Goal: Task Accomplishment & Management: Manage account settings

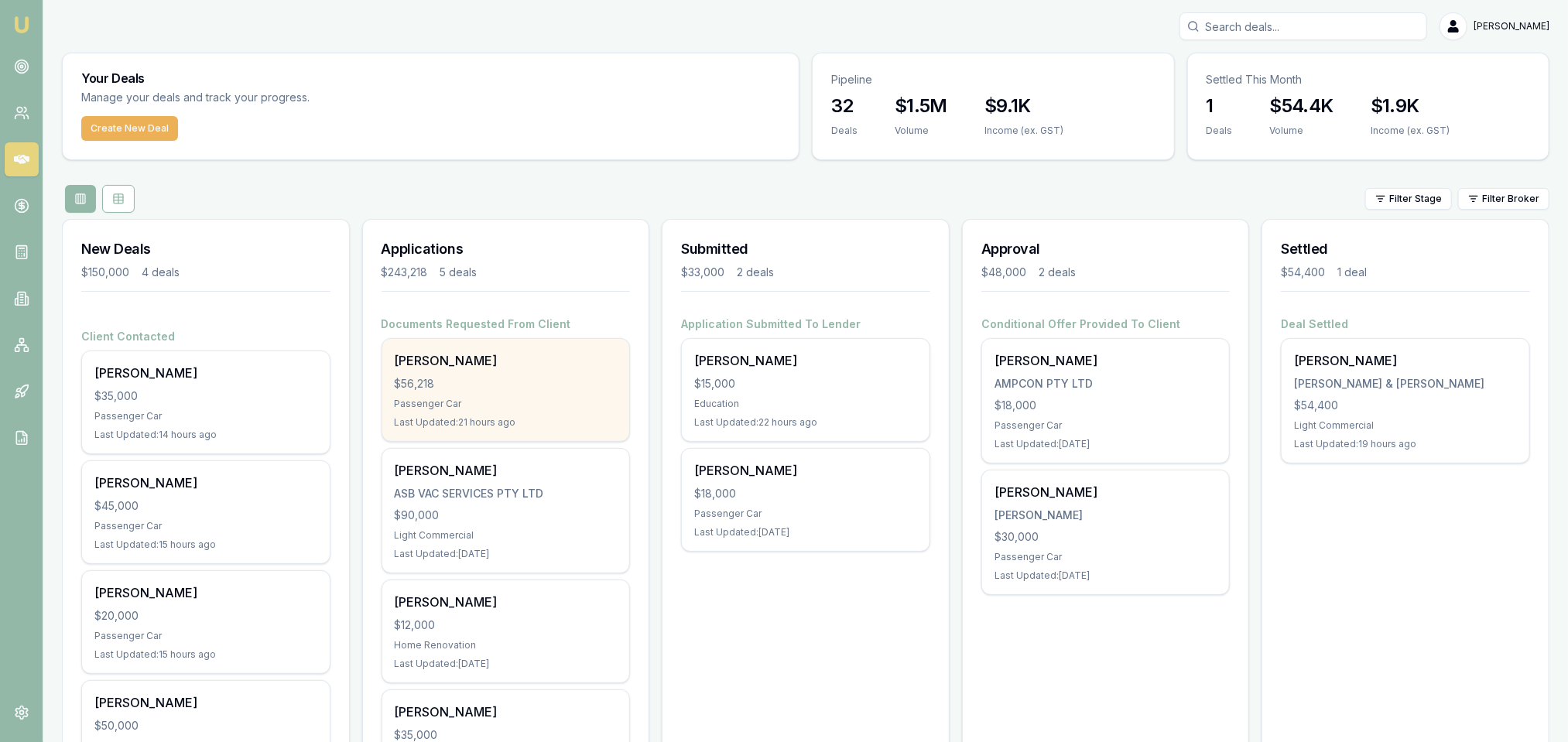
click at [523, 389] on div "$56,218" at bounding box center [506, 384] width 222 height 15
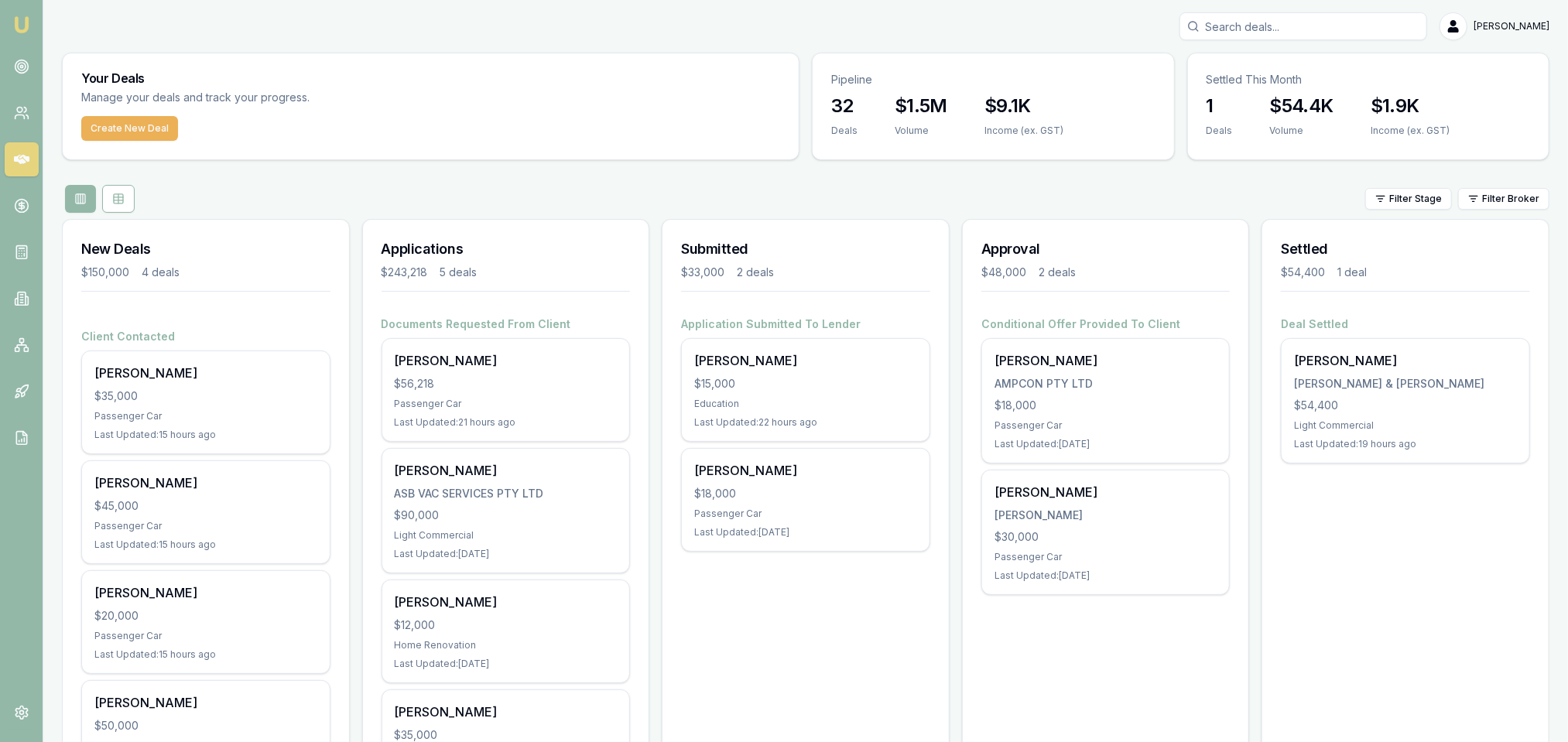
click at [15, 30] on img at bounding box center [21, 24] width 18 height 18
click at [186, 690] on div "[PERSON_NAME] $50,000 Passenger Car Last Updated: 15 hours ago" at bounding box center [206, 732] width 248 height 103
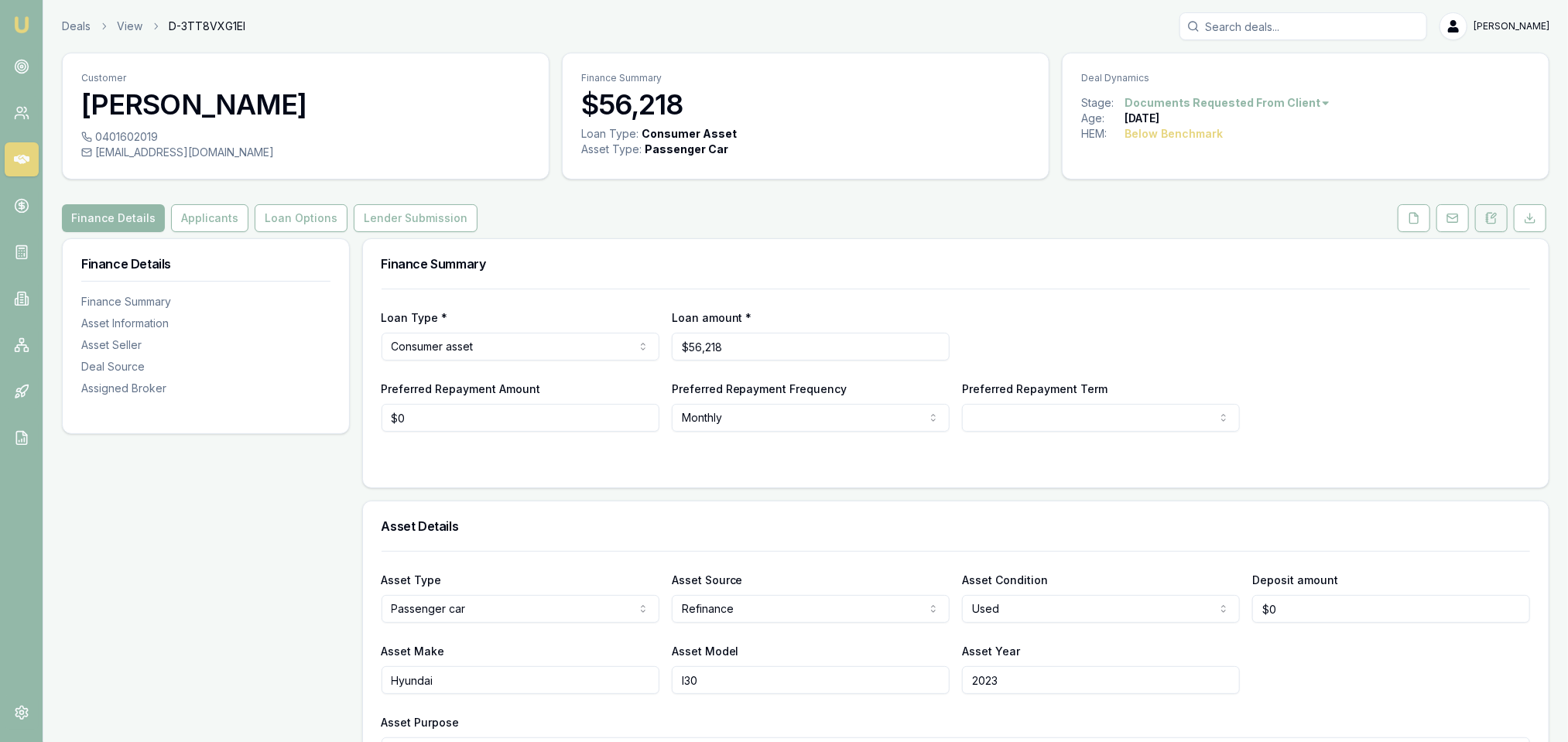
click at [1495, 220] on icon at bounding box center [1492, 218] width 9 height 10
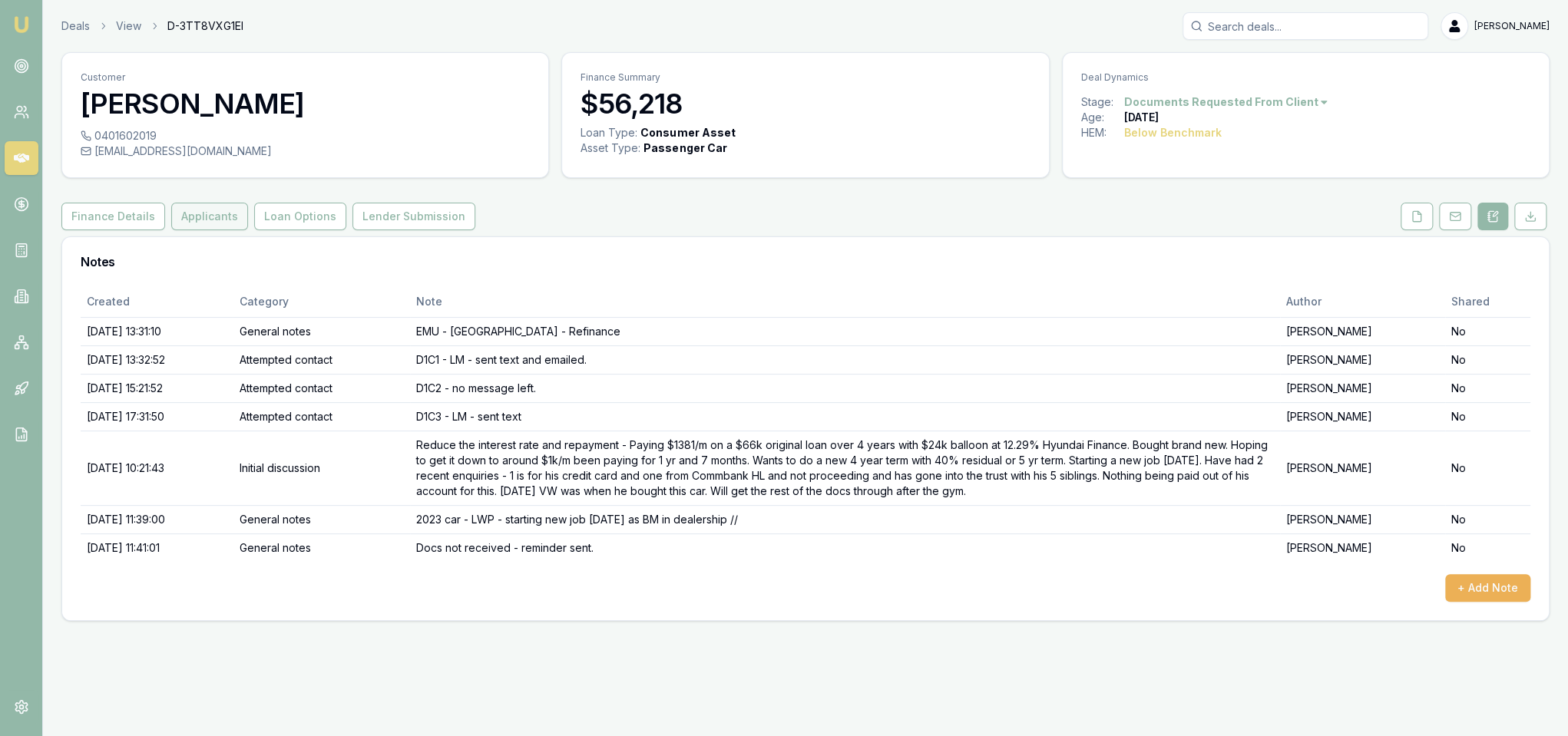
click at [190, 224] on button "Applicants" at bounding box center [209, 216] width 77 height 28
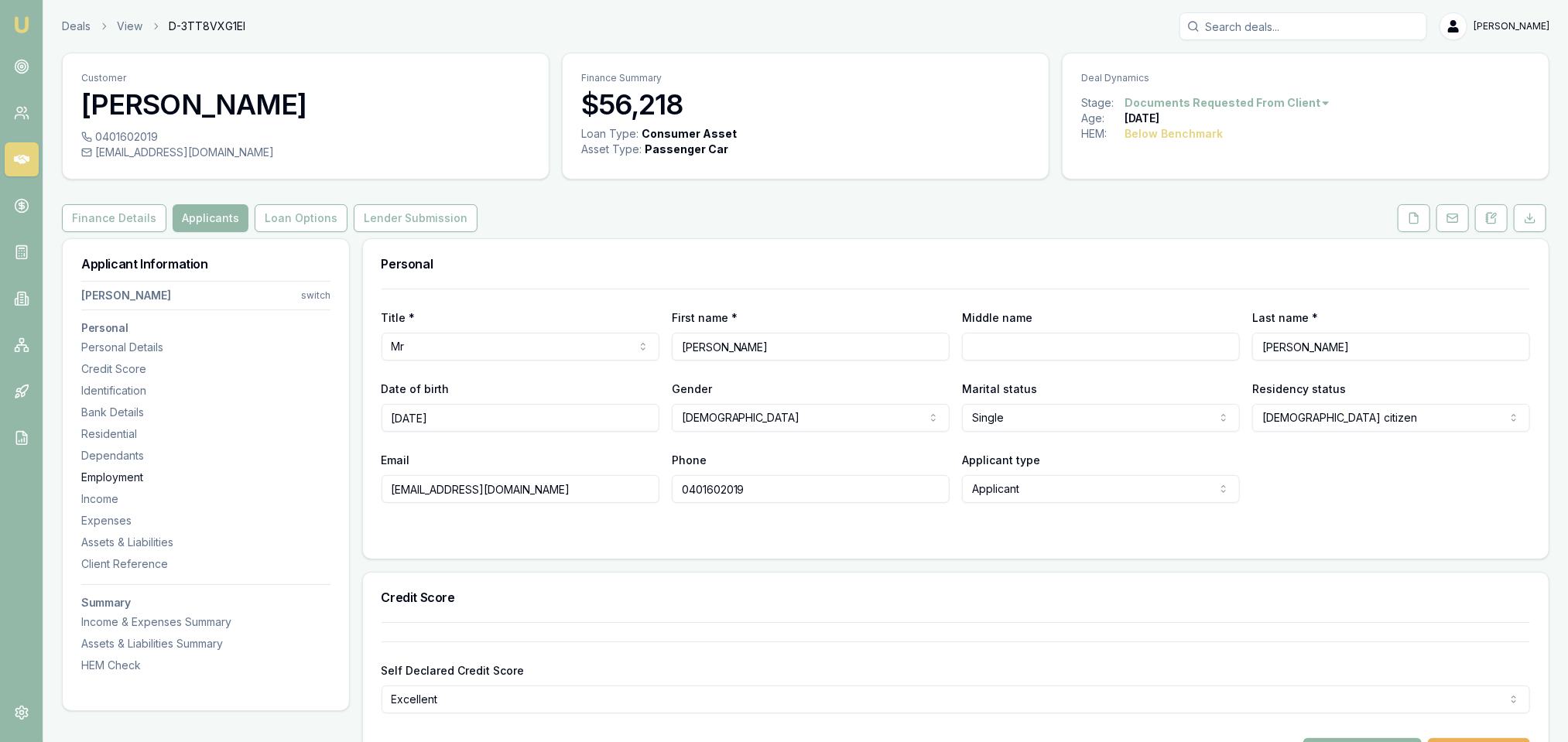
click at [121, 480] on div "Employment" at bounding box center [206, 478] width 250 height 15
drag, startPoint x: 1494, startPoint y: 217, endPoint x: 1486, endPoint y: 216, distance: 8.1
click at [1494, 217] on icon at bounding box center [1494, 216] width 5 height 5
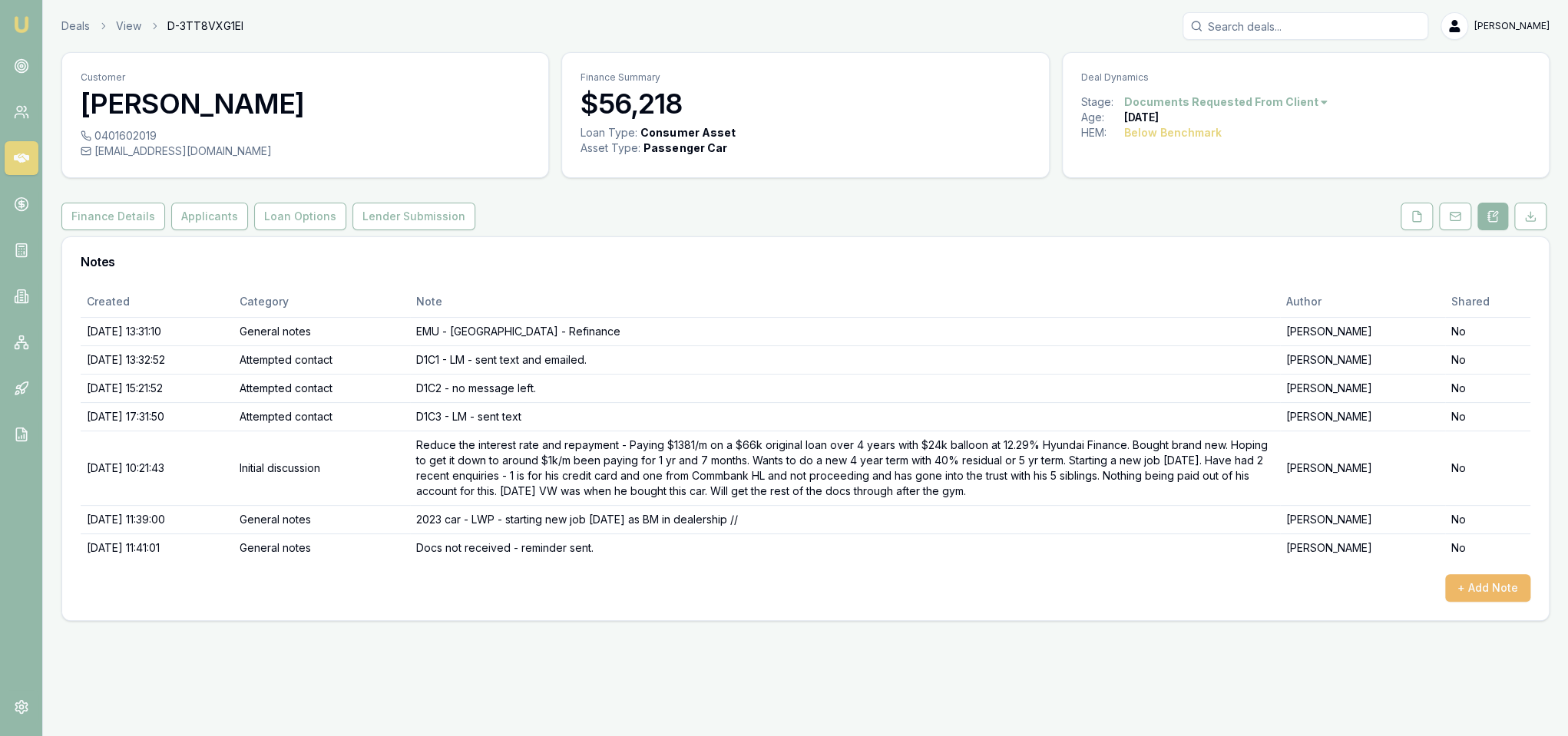
click at [1474, 590] on button "+ Add Note" at bounding box center [1487, 588] width 85 height 28
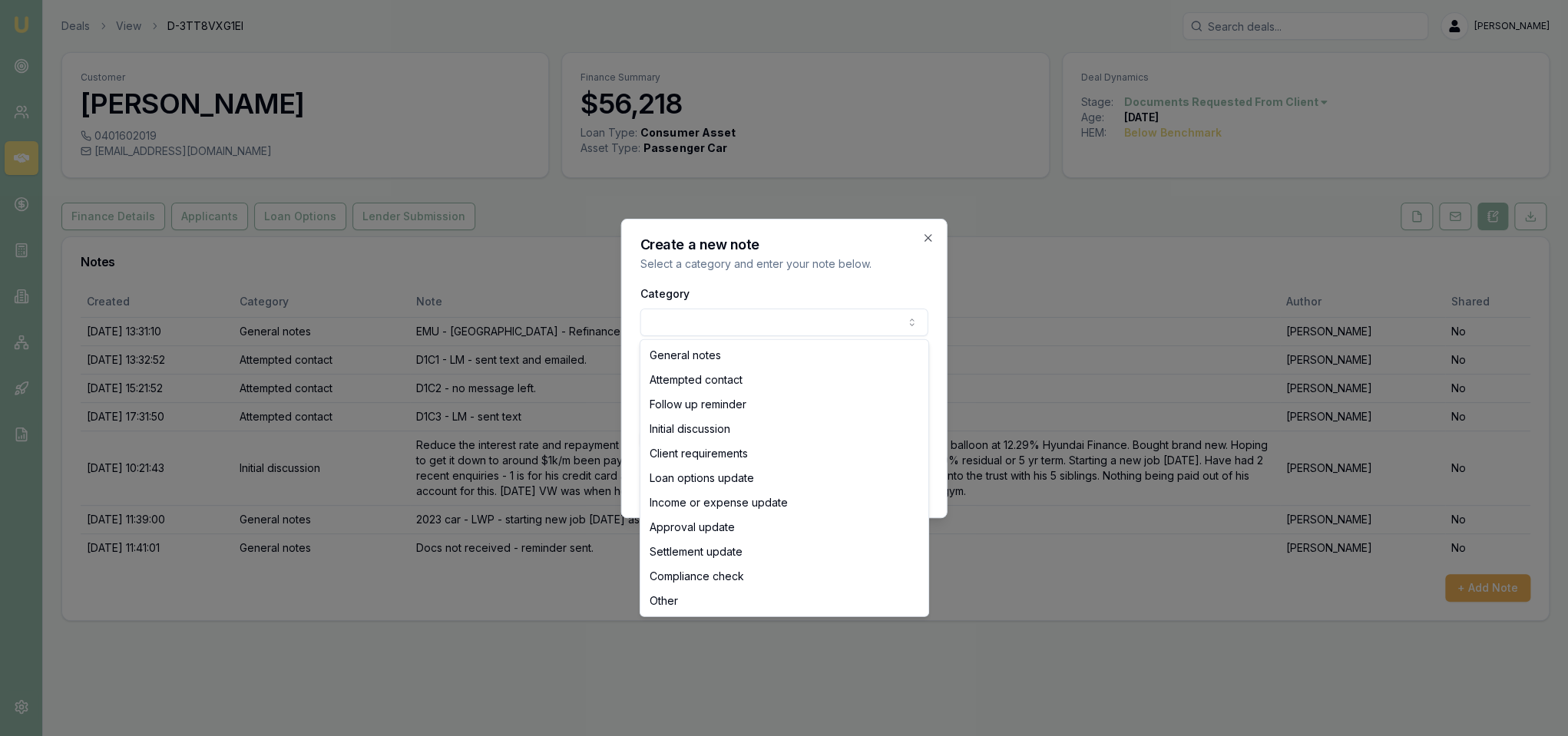
click at [708, 321] on body "Emu Broker Deals View D-3TT8VXG1EI Robyn Adams Toggle Menu Customer Alex Mastro…" at bounding box center [784, 368] width 1568 height 736
select select "ATTEMPTED_CONTACT"
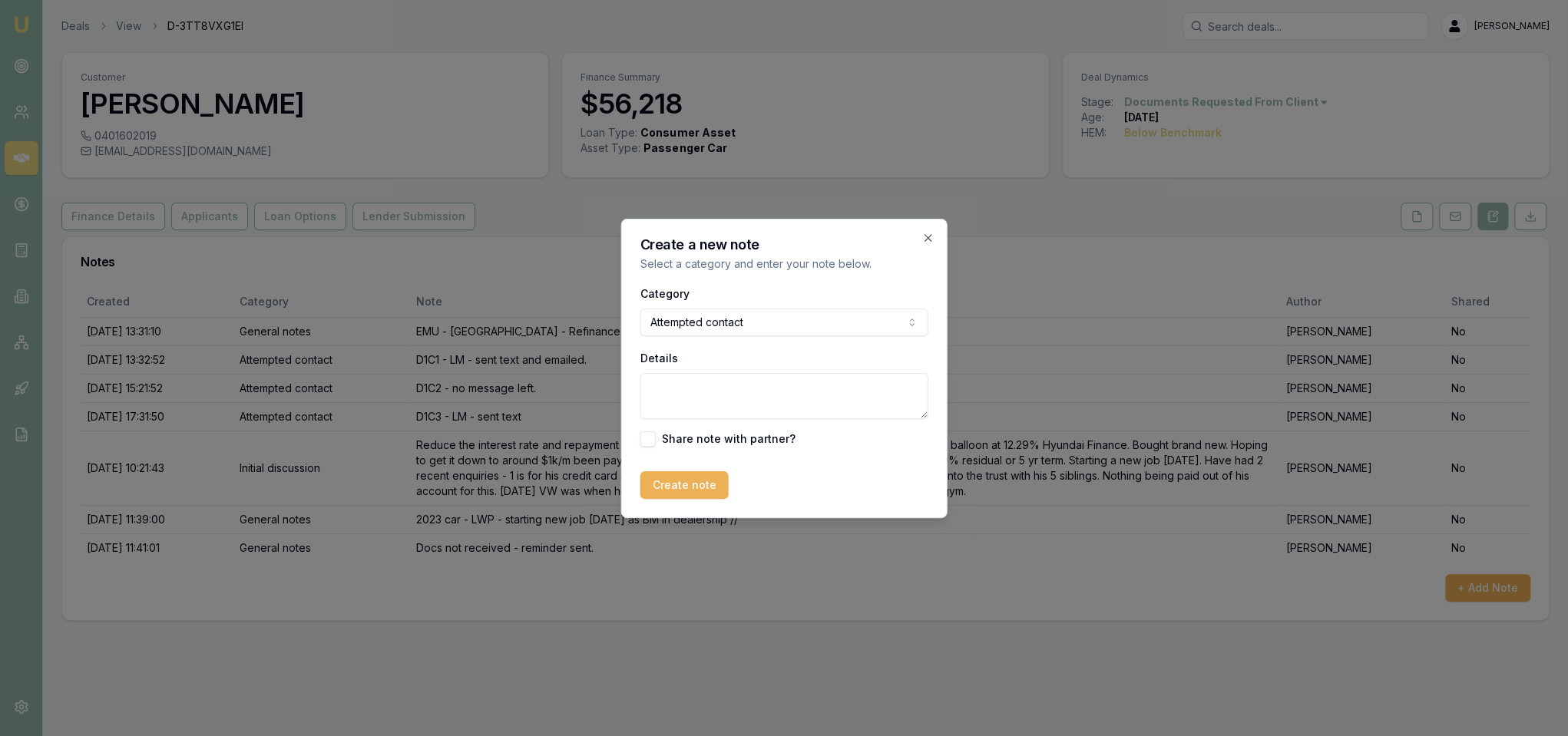
click at [702, 391] on textarea "Details" at bounding box center [784, 396] width 288 height 46
type textarea "VM - LM."
drag, startPoint x: 691, startPoint y: 489, endPoint x: 679, endPoint y: 553, distance: 65.1
click at [691, 490] on button "Create note" at bounding box center [684, 485] width 88 height 28
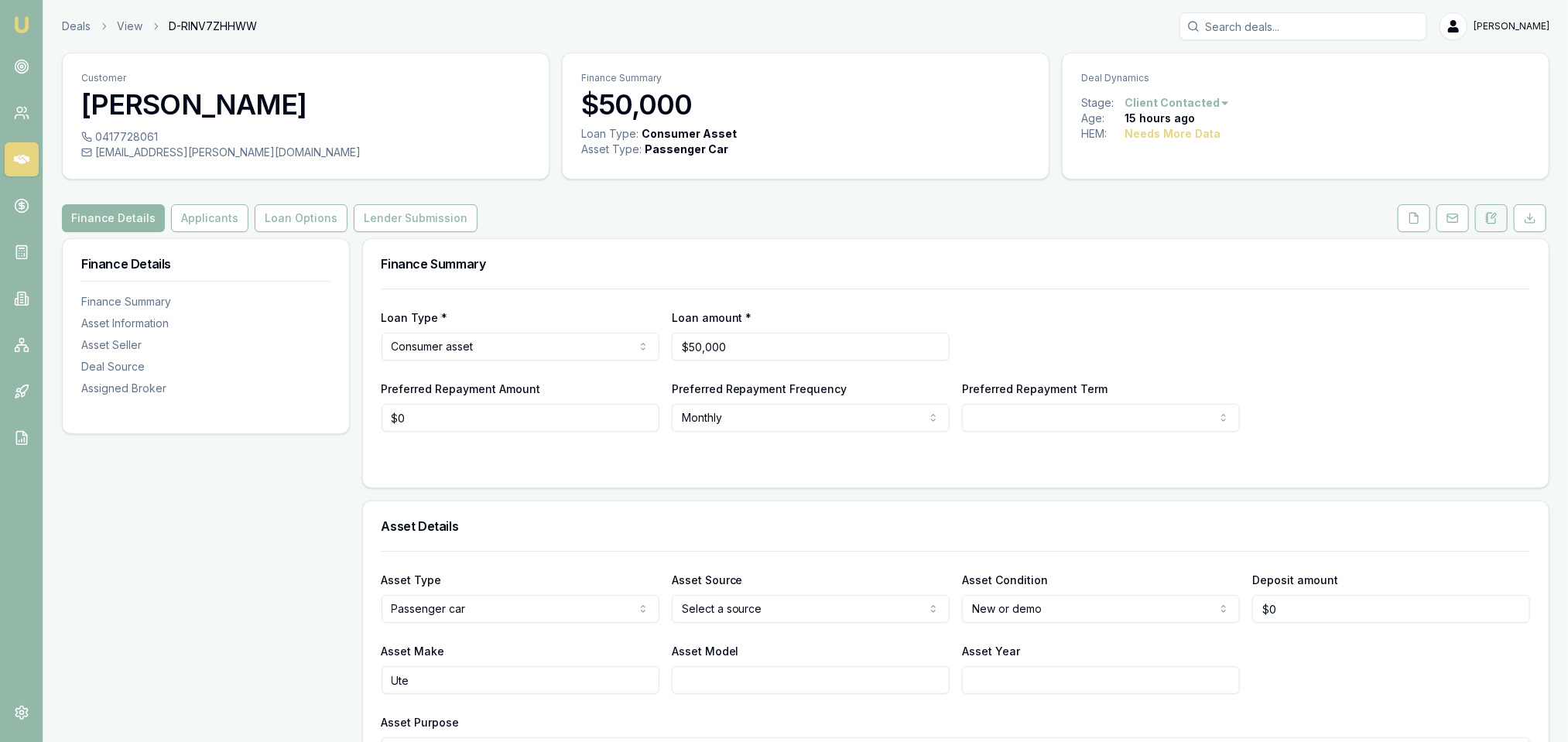
click at [1483, 216] on button at bounding box center [1492, 218] width 33 height 28
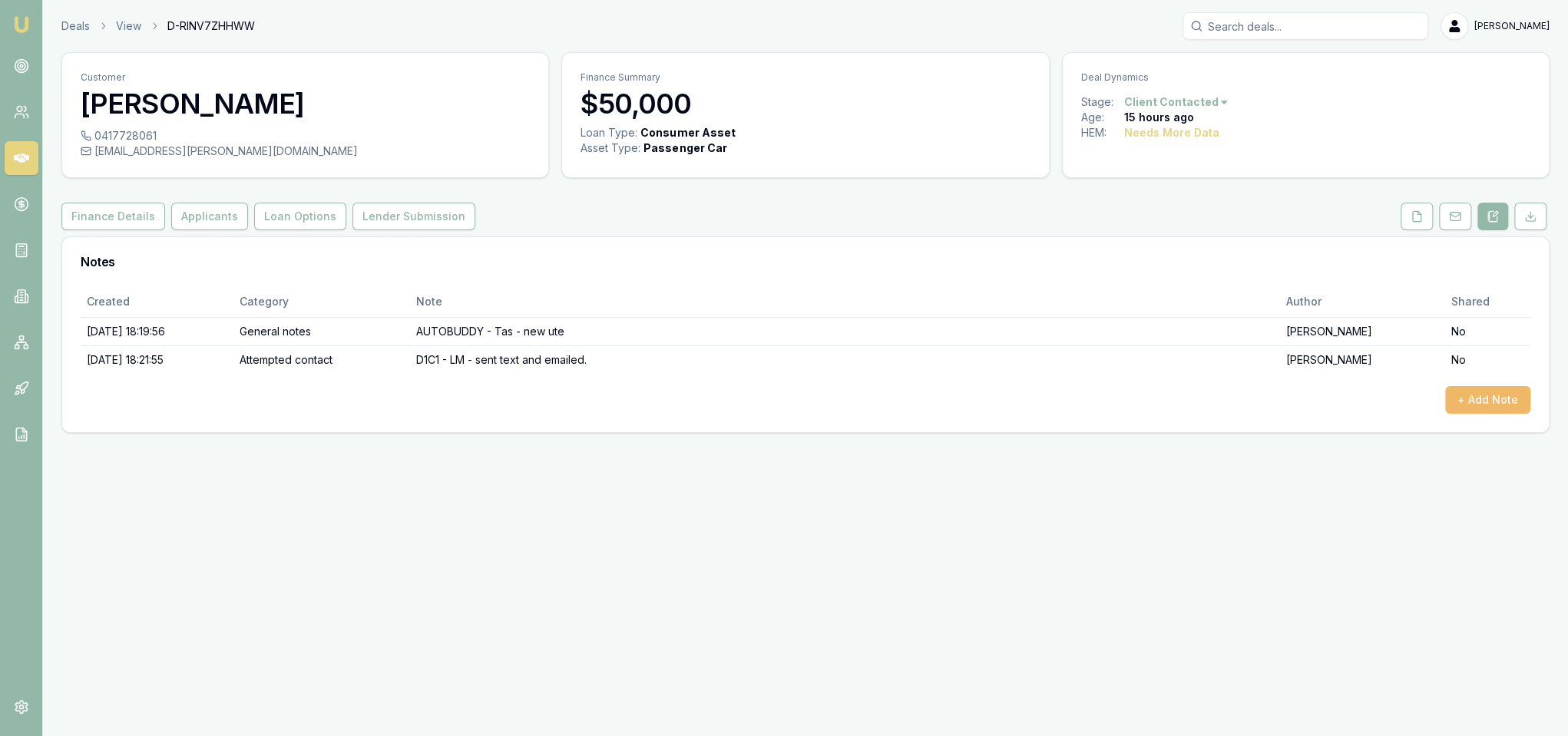
click at [1495, 394] on button "+ Add Note" at bounding box center [1487, 400] width 85 height 28
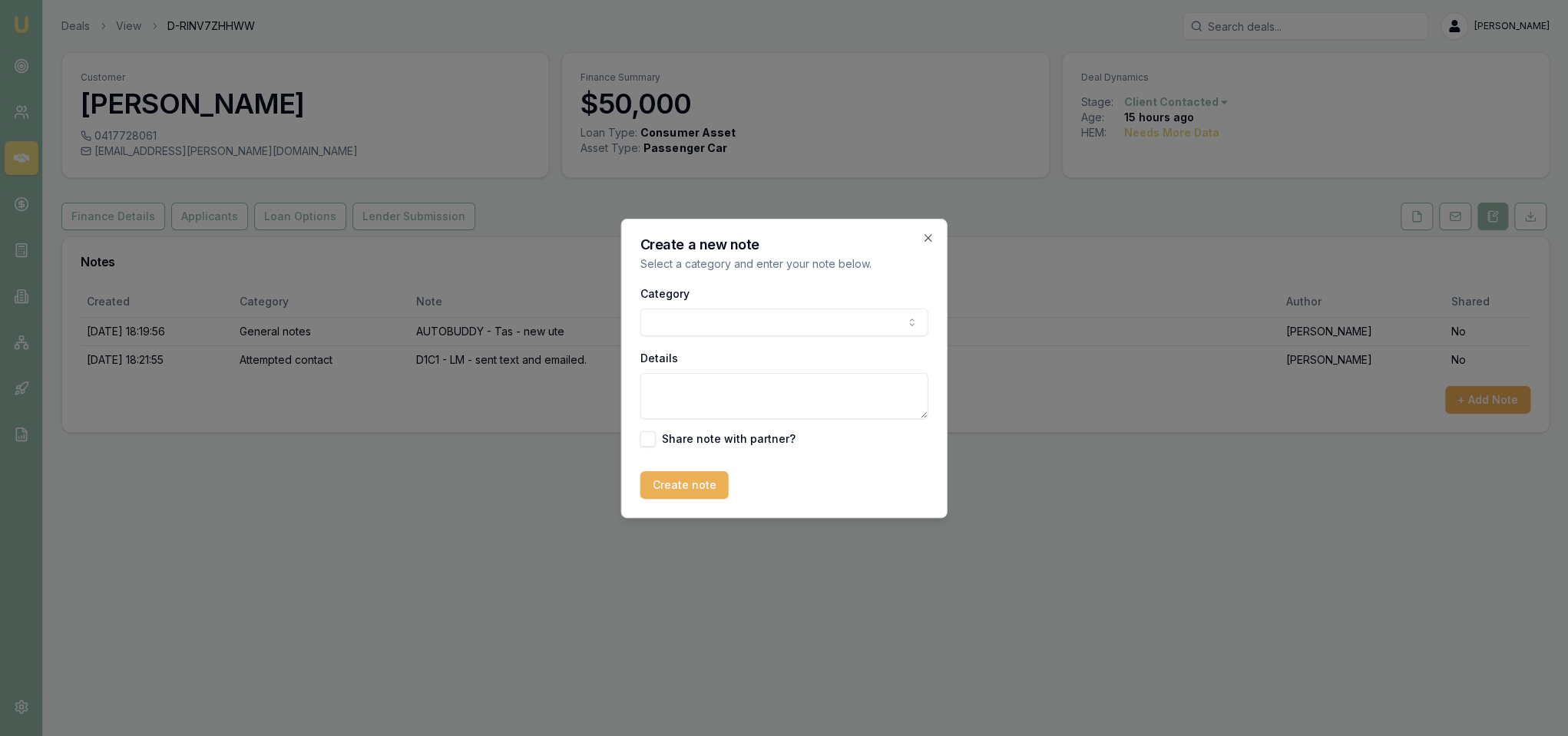
click at [767, 318] on body "Emu Broker Deals View D-RINV7ZHHWW [PERSON_NAME] Toggle Menu Customer [PERSON_N…" at bounding box center [784, 368] width 1568 height 736
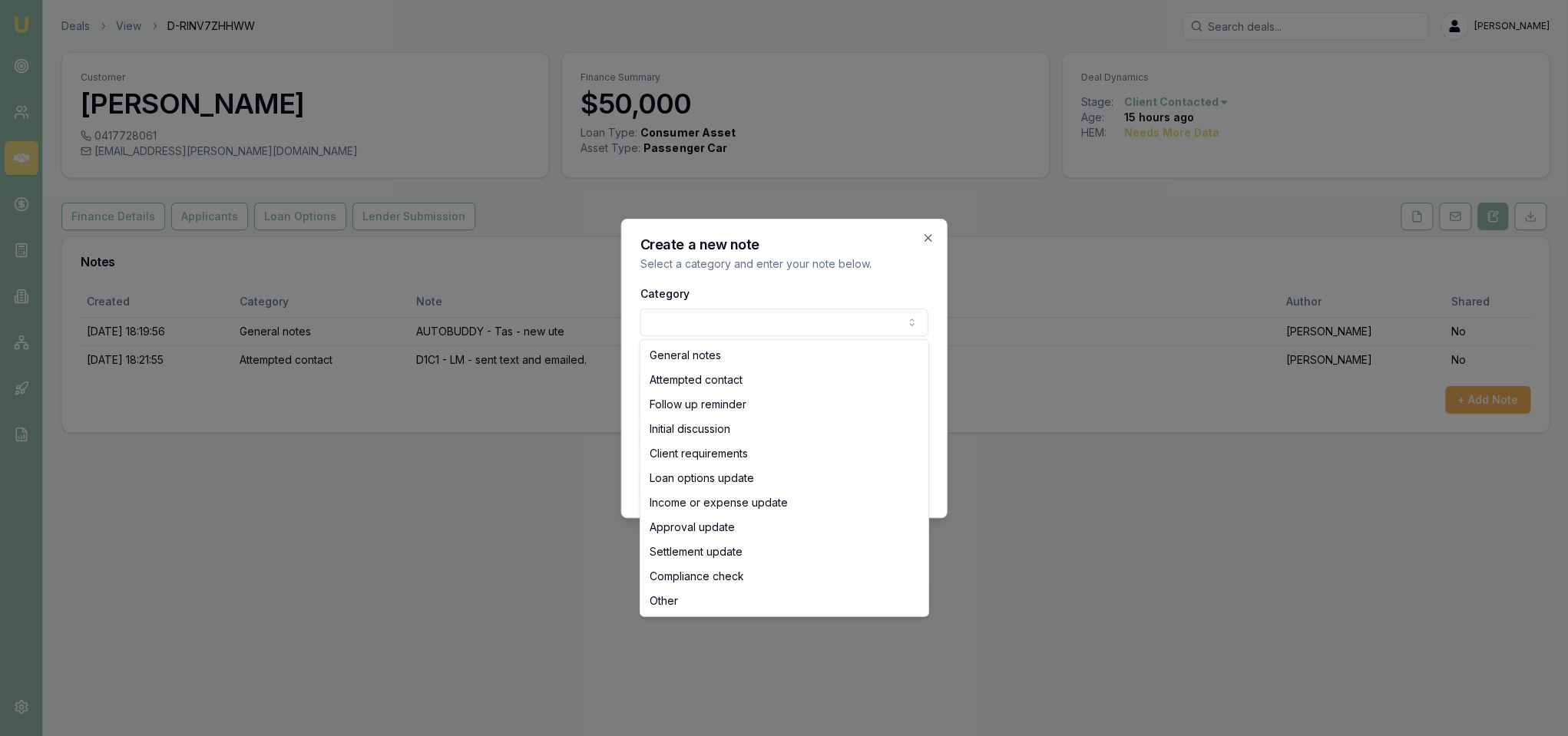
select select "ATTEMPTED_CONTACT"
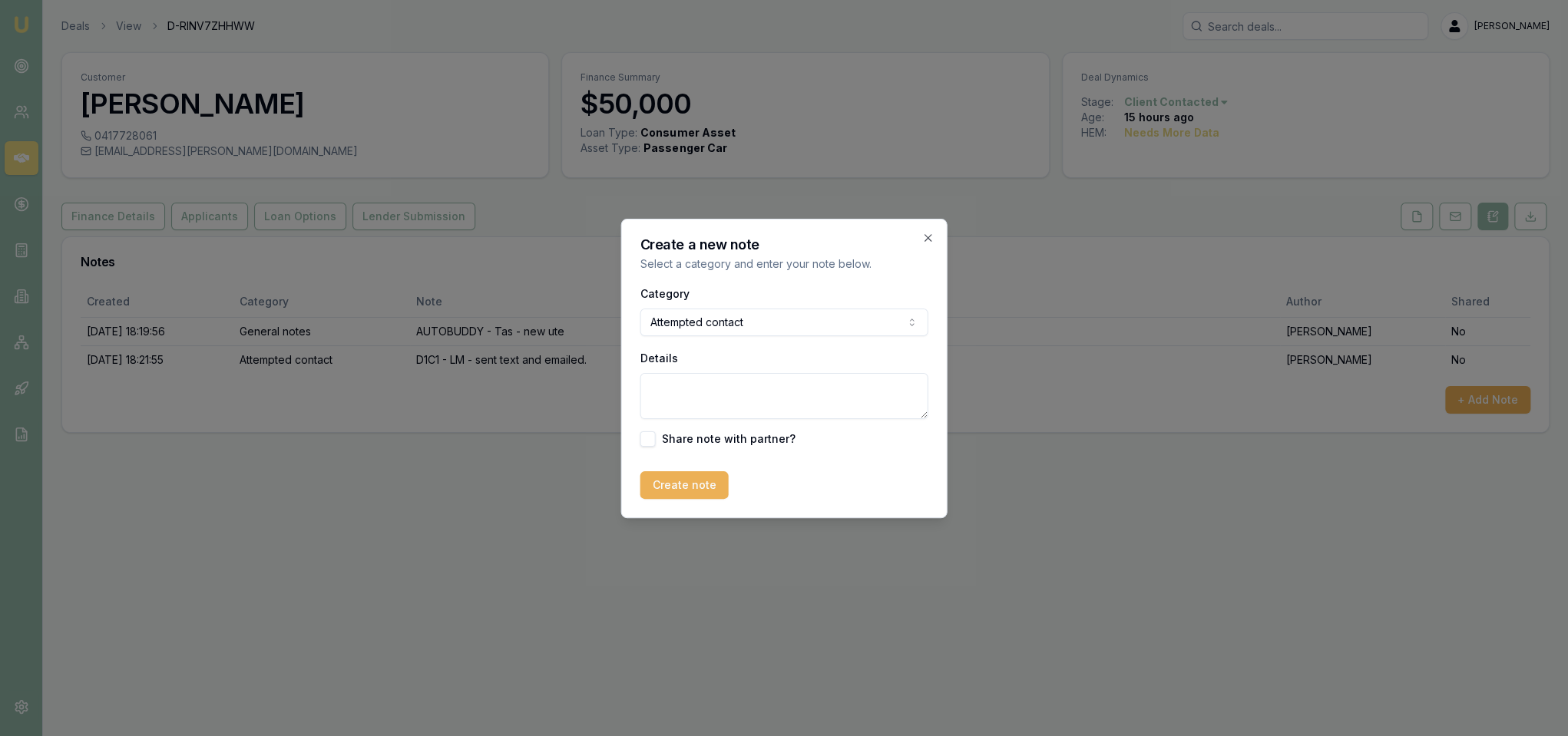
click at [705, 405] on textarea "Details" at bounding box center [784, 396] width 288 height 46
type textarea "D2C1 - LM - sent text and emailed."
click at [691, 490] on button "Create note" at bounding box center [684, 485] width 88 height 28
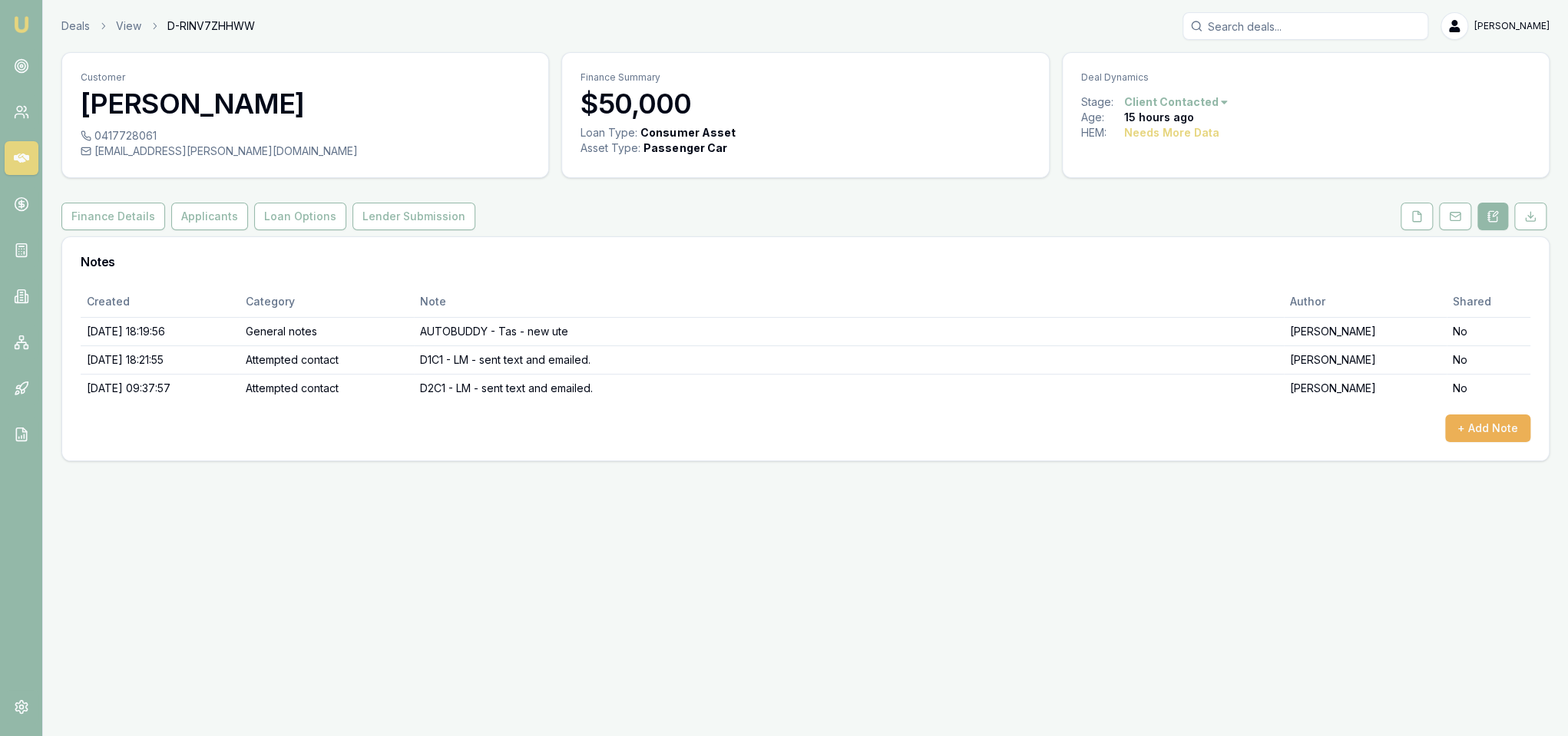
click at [21, 20] on img at bounding box center [21, 24] width 18 height 18
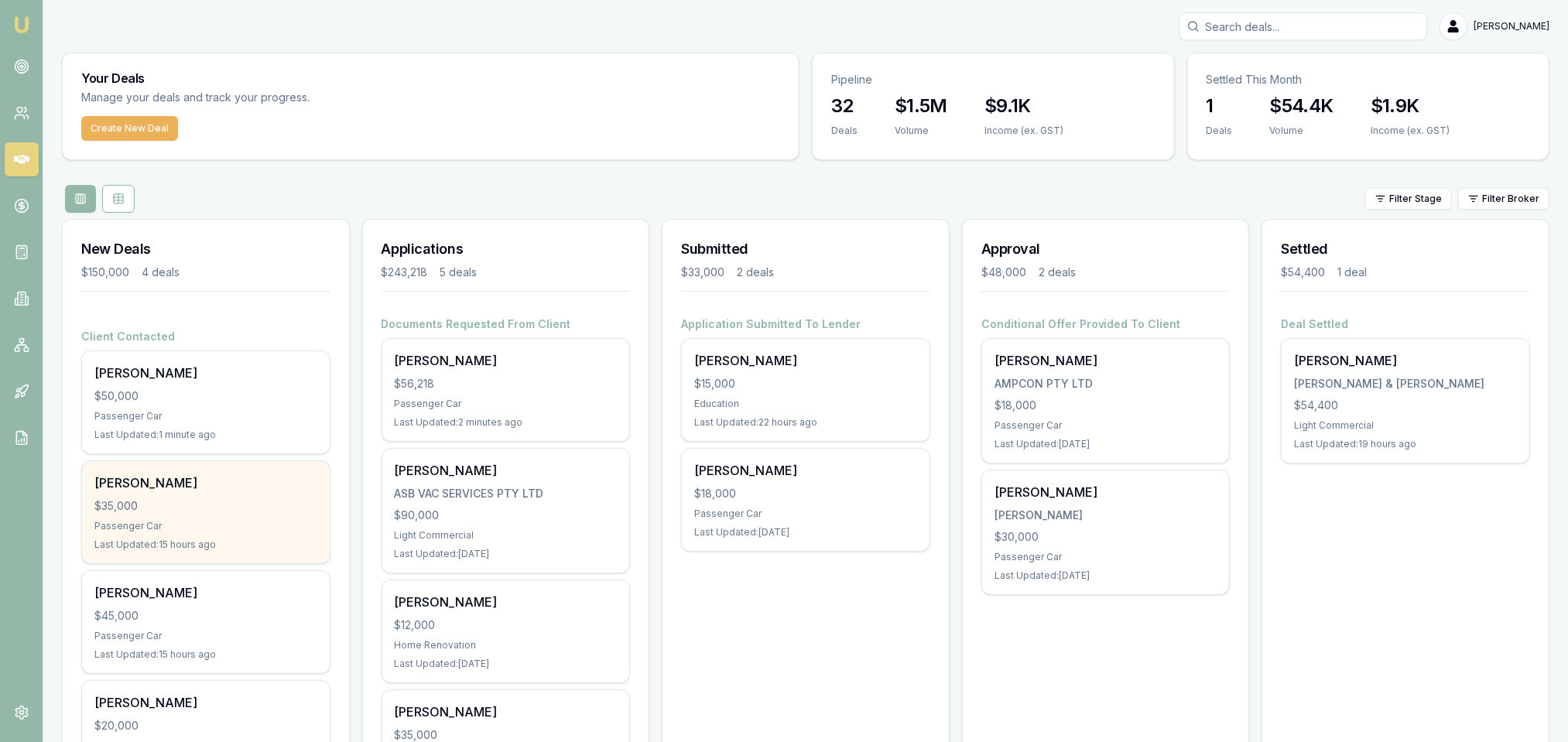
click at [182, 514] on div "[PERSON_NAME] $35,000 Passenger Car Last Updated: 15 hours ago" at bounding box center [206, 513] width 248 height 103
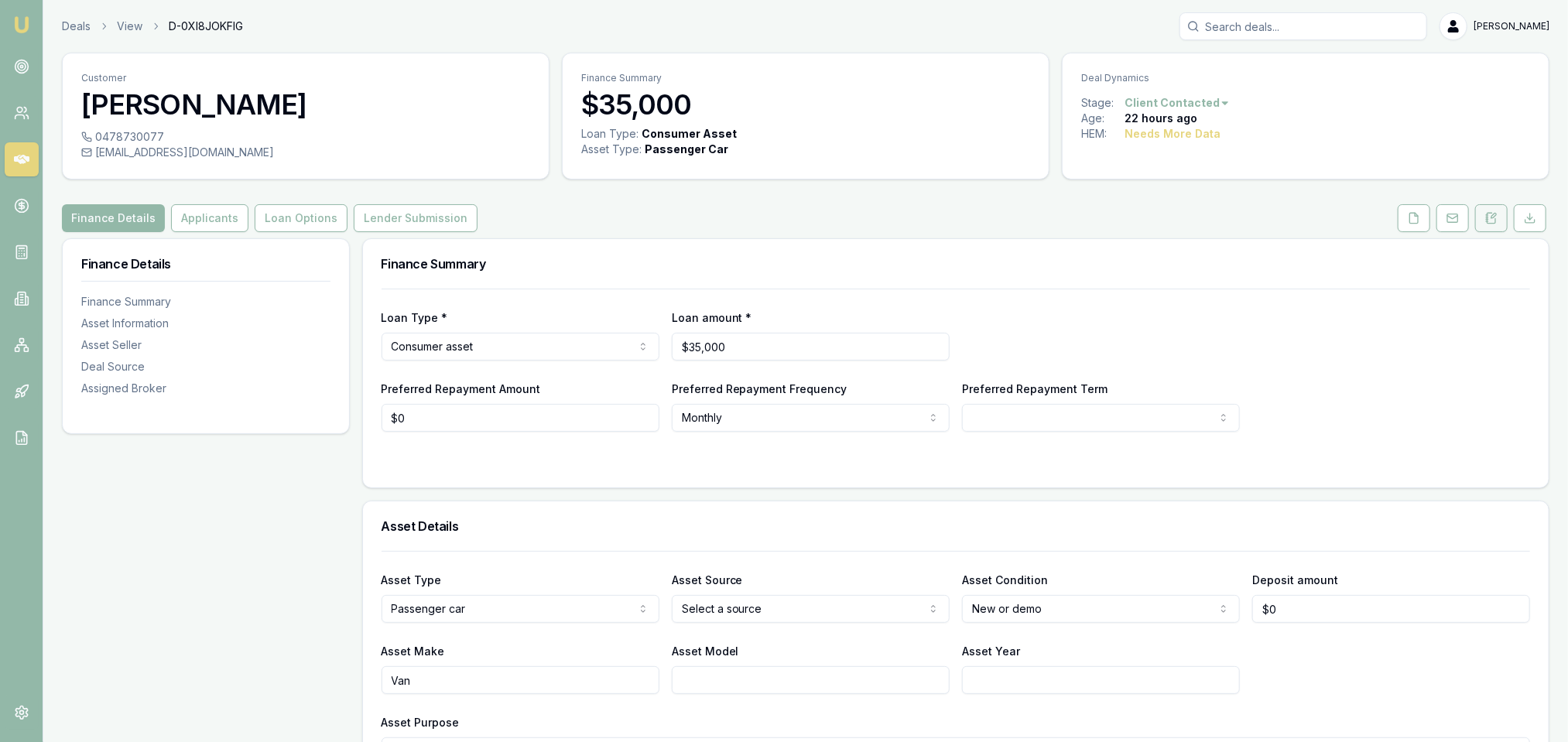
click at [1497, 217] on icon at bounding box center [1492, 218] width 13 height 13
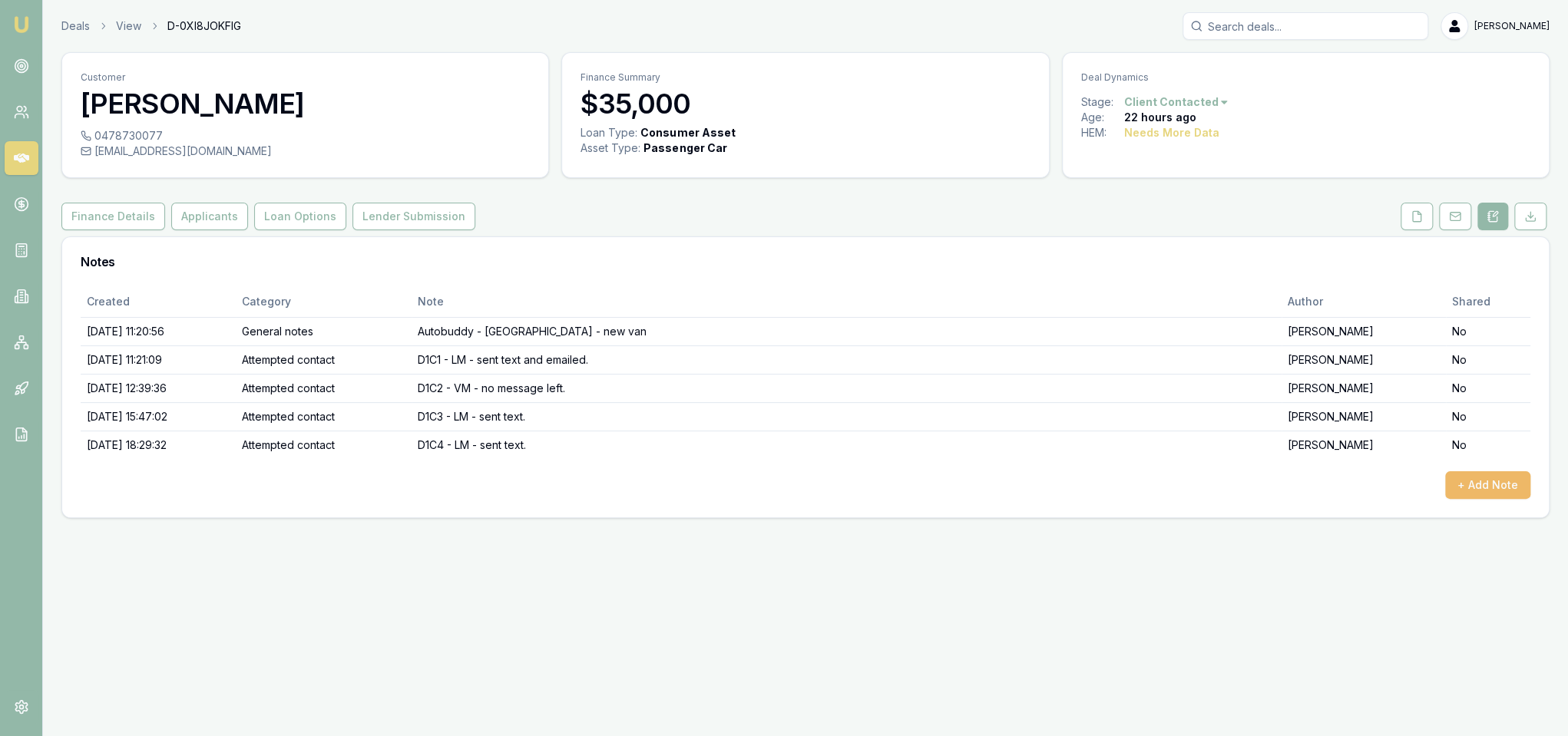
click at [1505, 482] on button "+ Add Note" at bounding box center [1487, 485] width 85 height 28
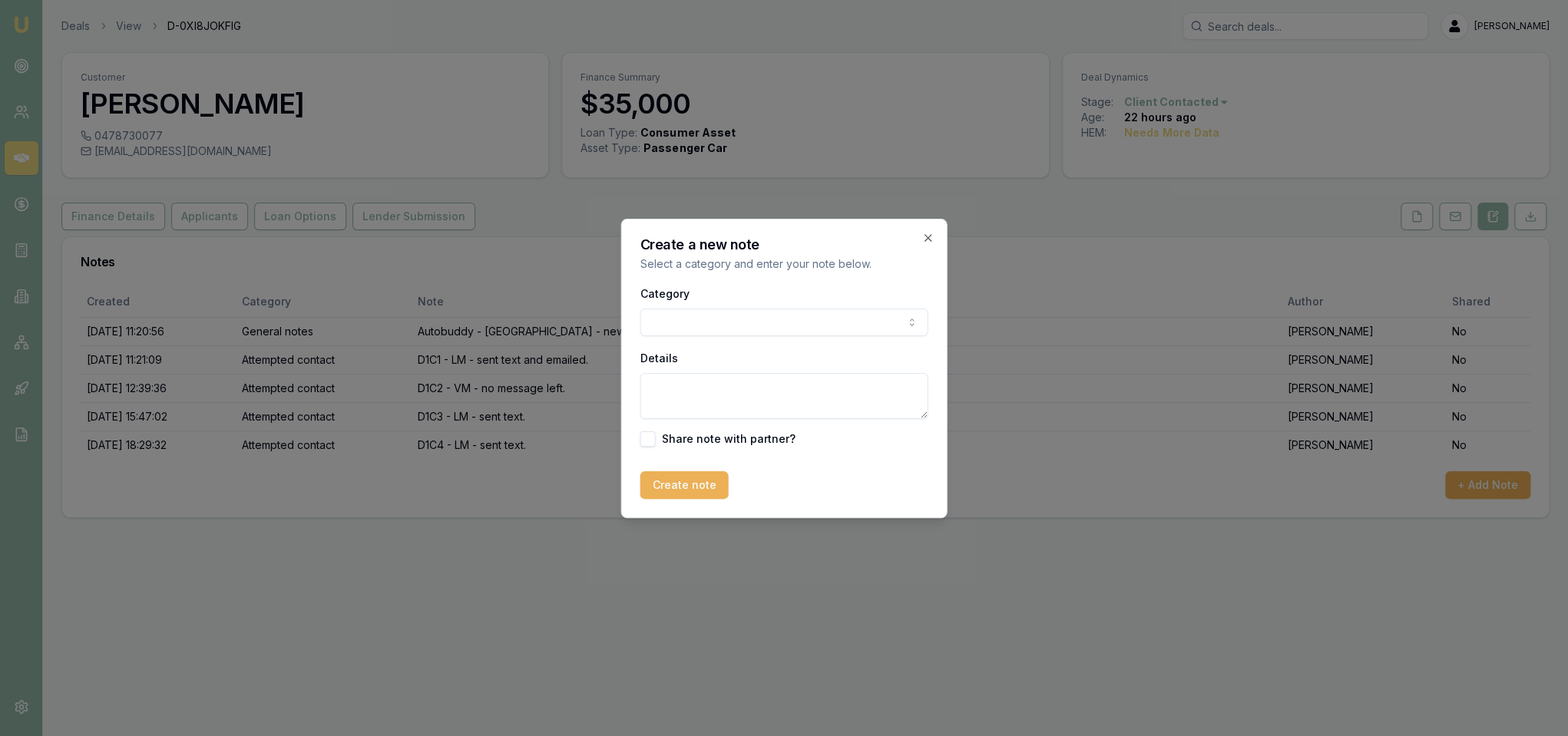
click at [785, 331] on body "Emu Broker Deals View D-0XI8JOKFIG Robyn Adams Toggle Menu Customer Sam Johns 0…" at bounding box center [784, 368] width 1568 height 736
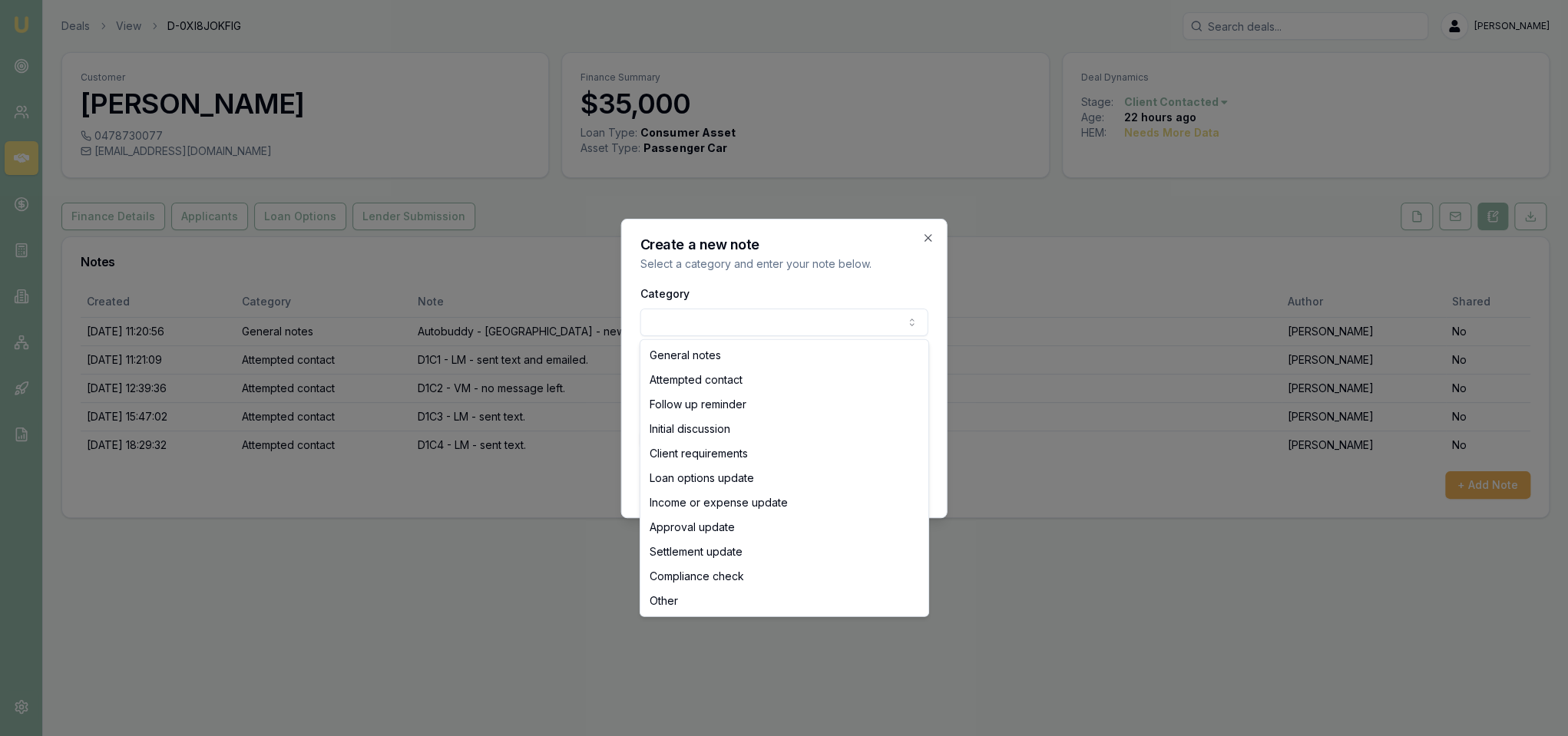
select select "ATTEMPTED_CONTACT"
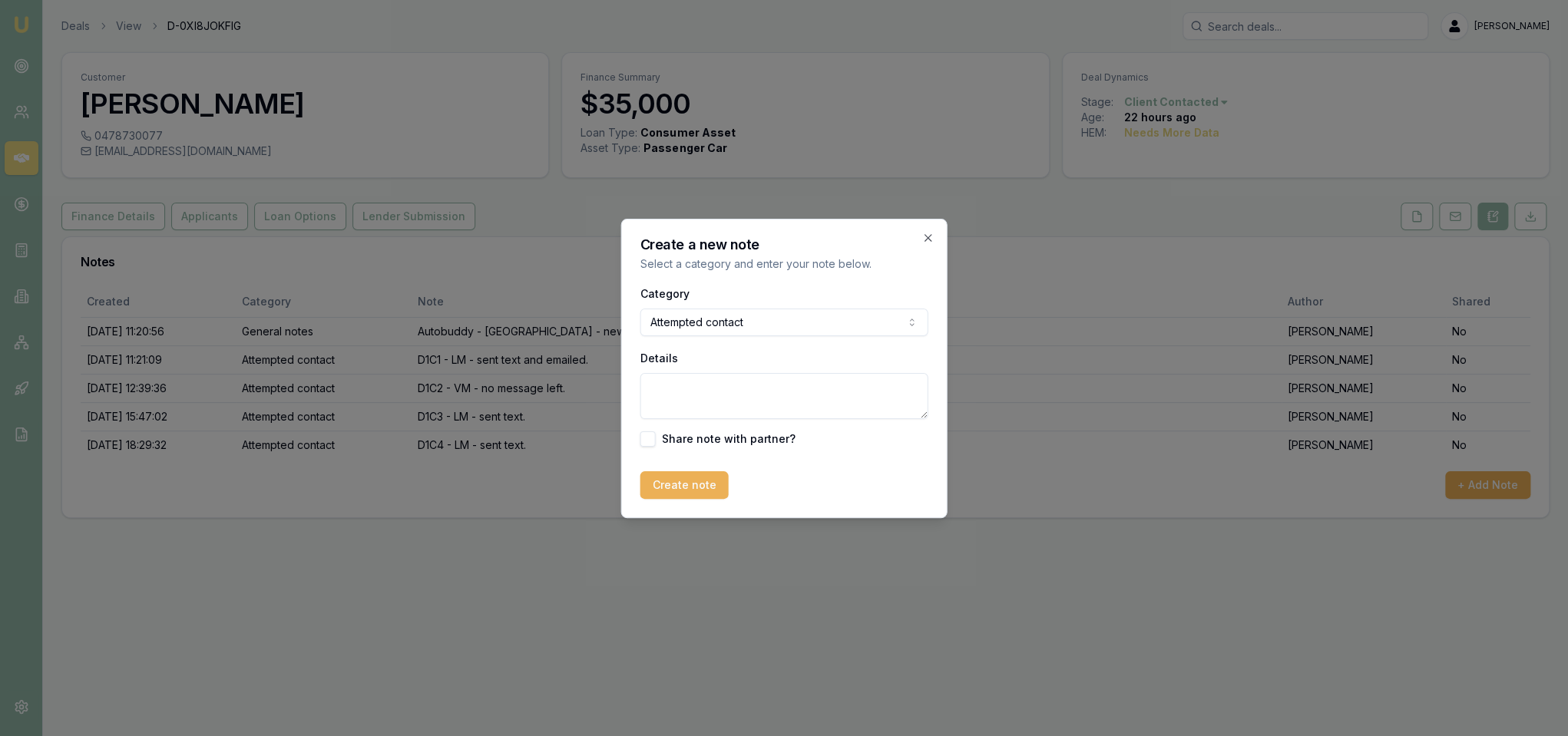
click at [720, 379] on textarea "Details" at bounding box center [784, 396] width 288 height 46
type textarea "D2C1 - rang once and then to voicemail - LM - sent text and emailed."
click at [686, 489] on button "Create note" at bounding box center [684, 485] width 88 height 28
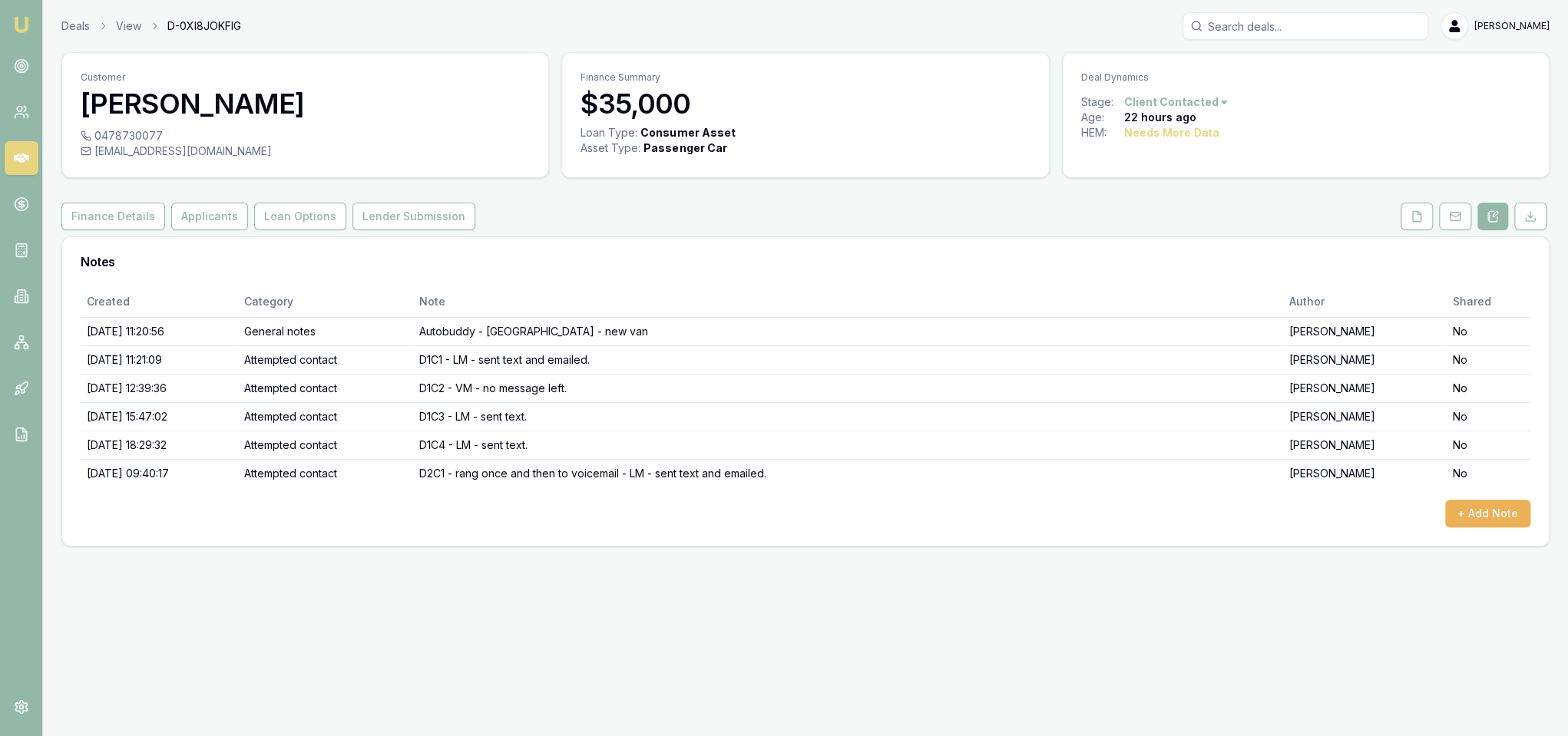
drag, startPoint x: 21, startPoint y: 17, endPoint x: 60, endPoint y: 2, distance: 41.8
click at [21, 17] on img at bounding box center [21, 24] width 18 height 18
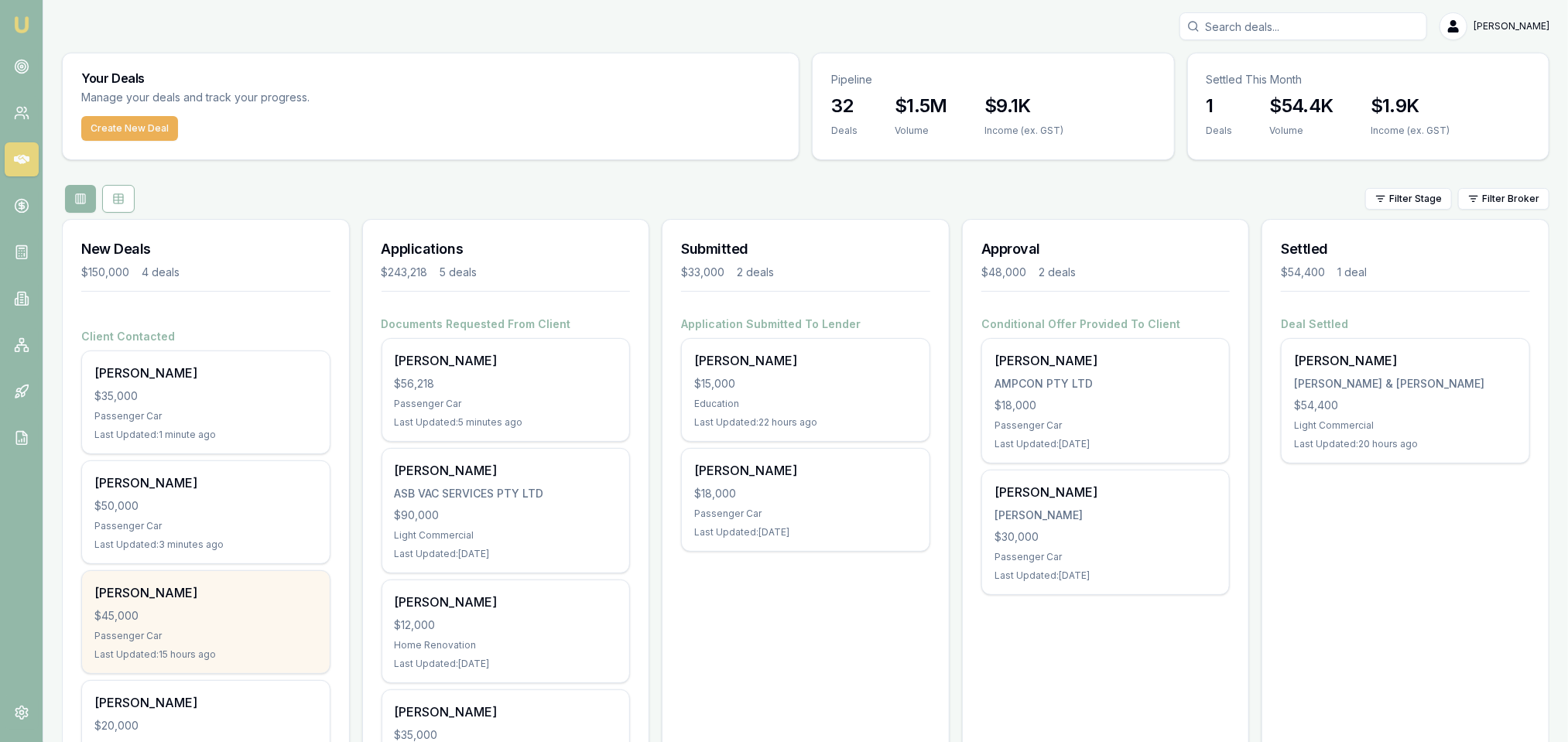
click at [163, 594] on div "[PERSON_NAME]" at bounding box center [206, 592] width 222 height 18
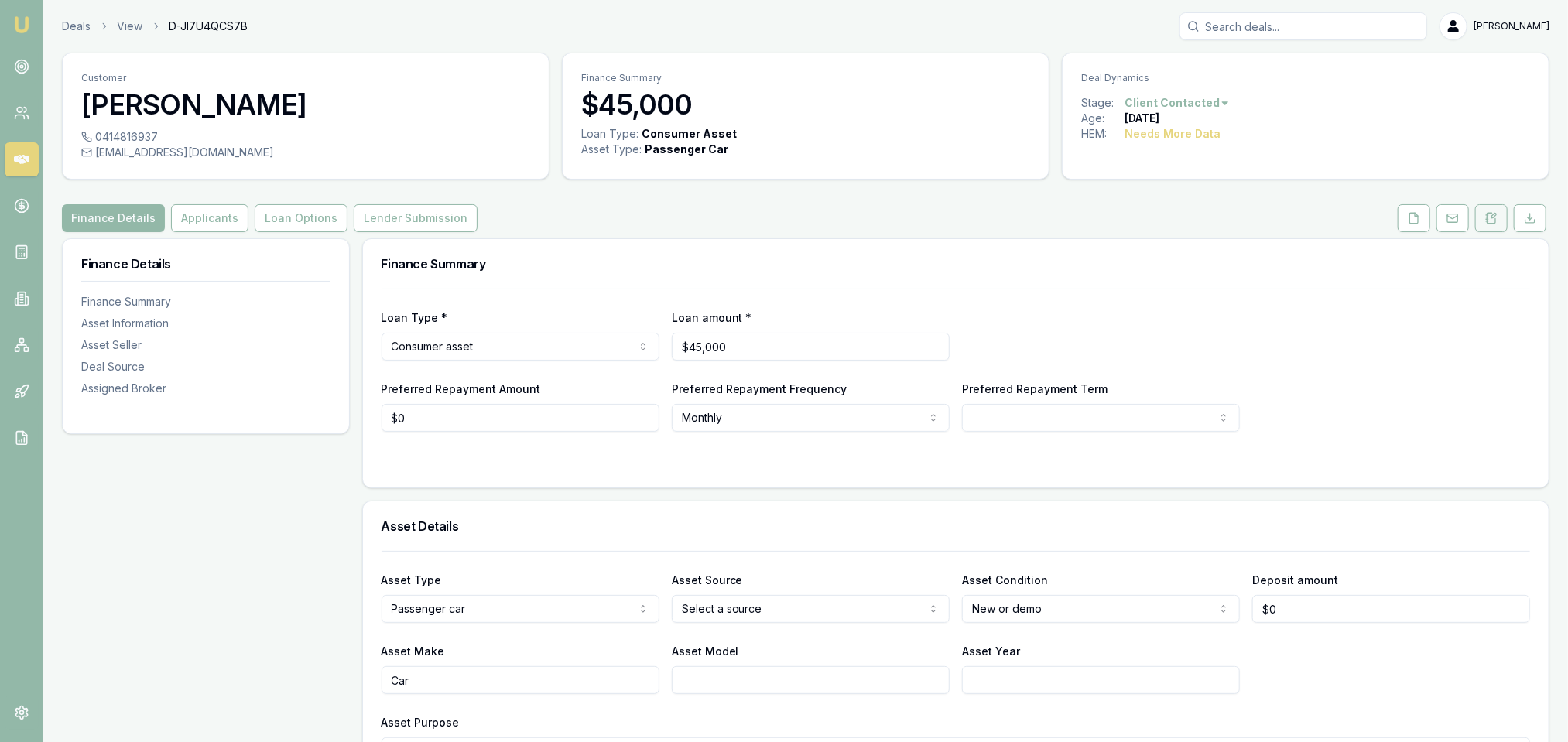
click at [1494, 208] on button at bounding box center [1492, 218] width 33 height 28
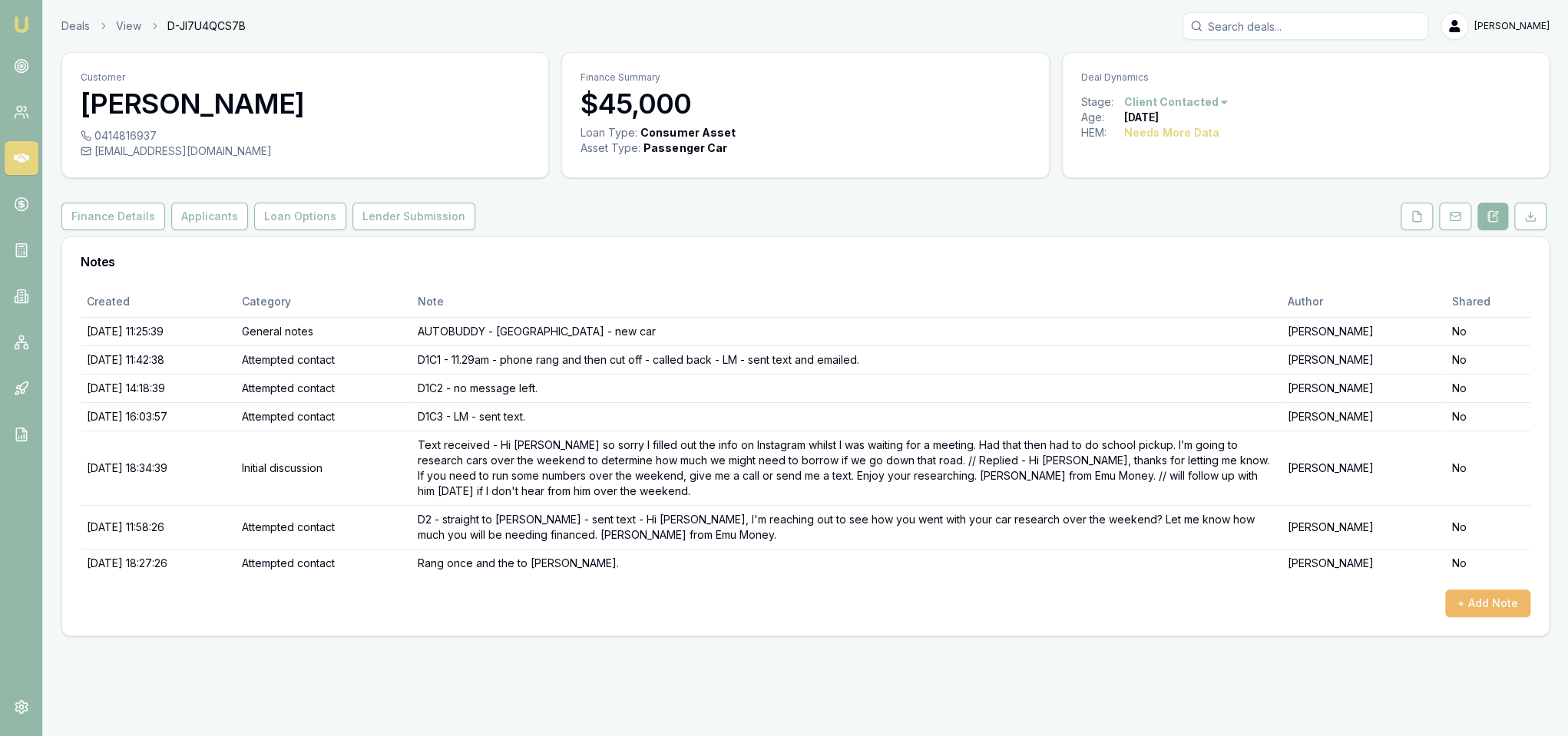
click at [1486, 602] on button "+ Add Note" at bounding box center [1487, 604] width 85 height 28
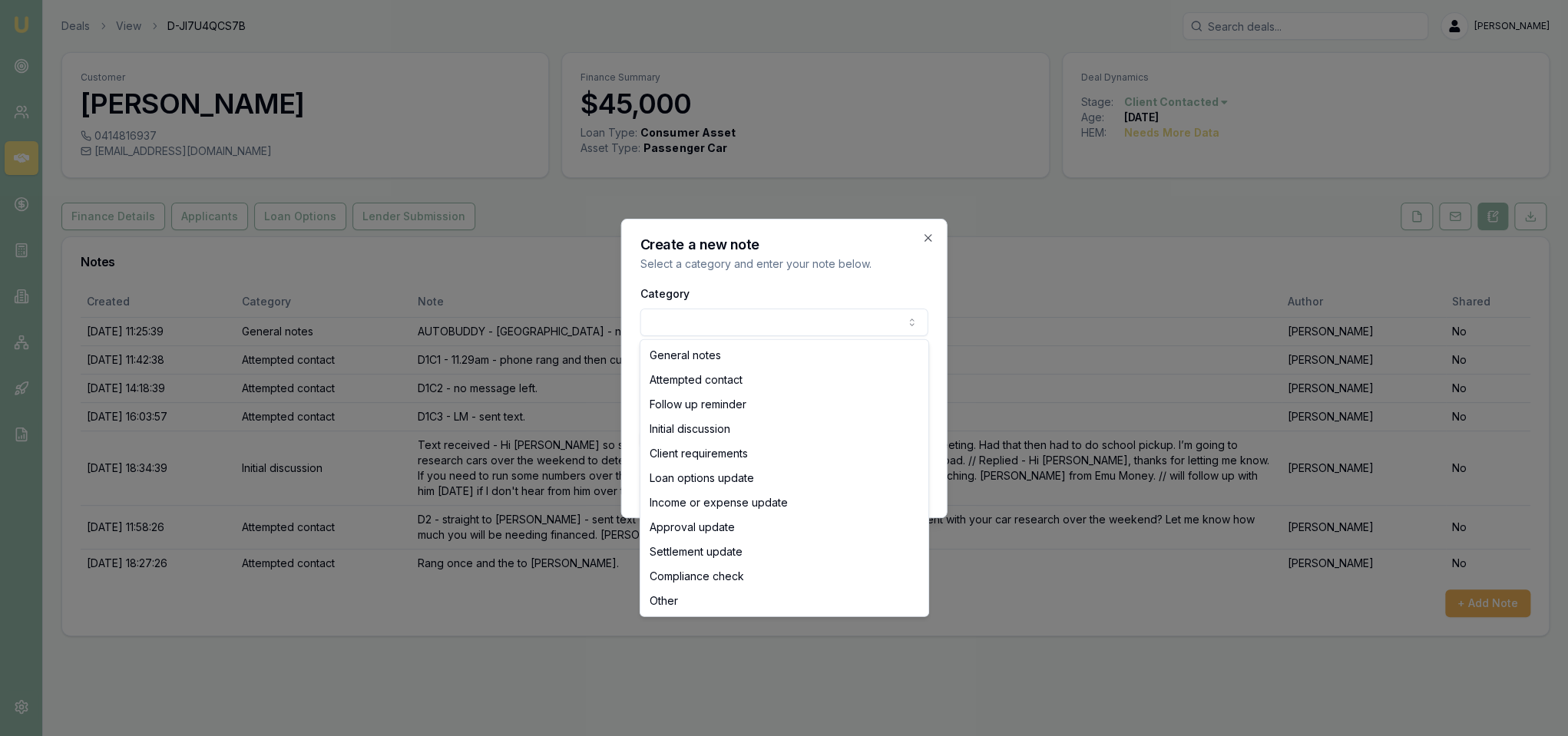
click at [767, 319] on body "Emu Broker Deals View D-JI7U4QCS7B Robyn Adams Toggle Menu Customer Andrew Foga…" at bounding box center [784, 368] width 1568 height 736
select select "ATTEMPTED_CONTACT"
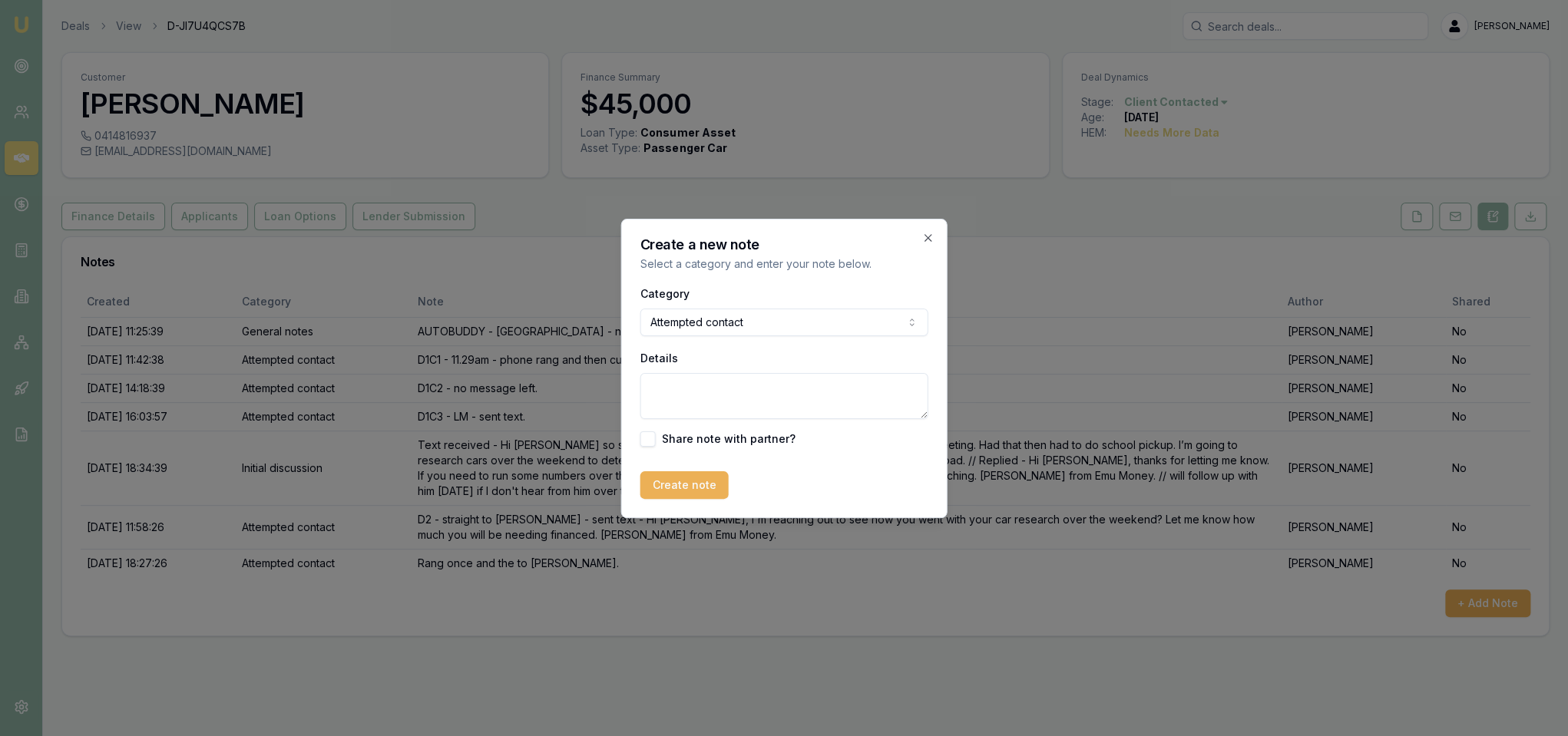
click at [705, 408] on textarea "Details" at bounding box center [784, 396] width 288 height 46
click at [689, 415] on textarea "Rang several times and the VM - LM - sent text - Hi Andrew, Robyn from Emu Mone…" at bounding box center [784, 396] width 288 height 46
click at [780, 411] on textarea "Rang several times and the VM - LM - sent text - Hi Andrew, Robyn from Emu Mone…" at bounding box center [784, 396] width 288 height 46
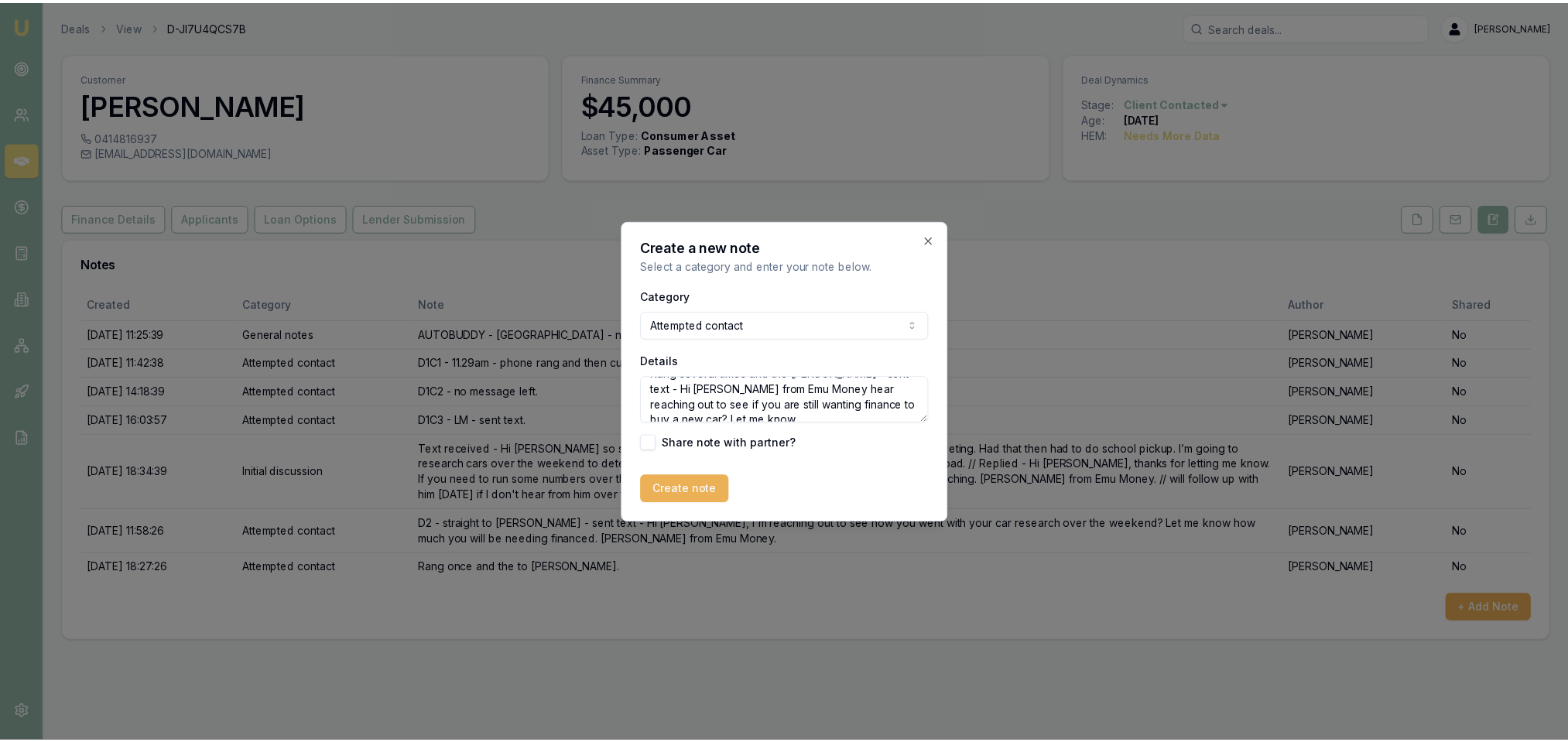
scroll to position [0, 0]
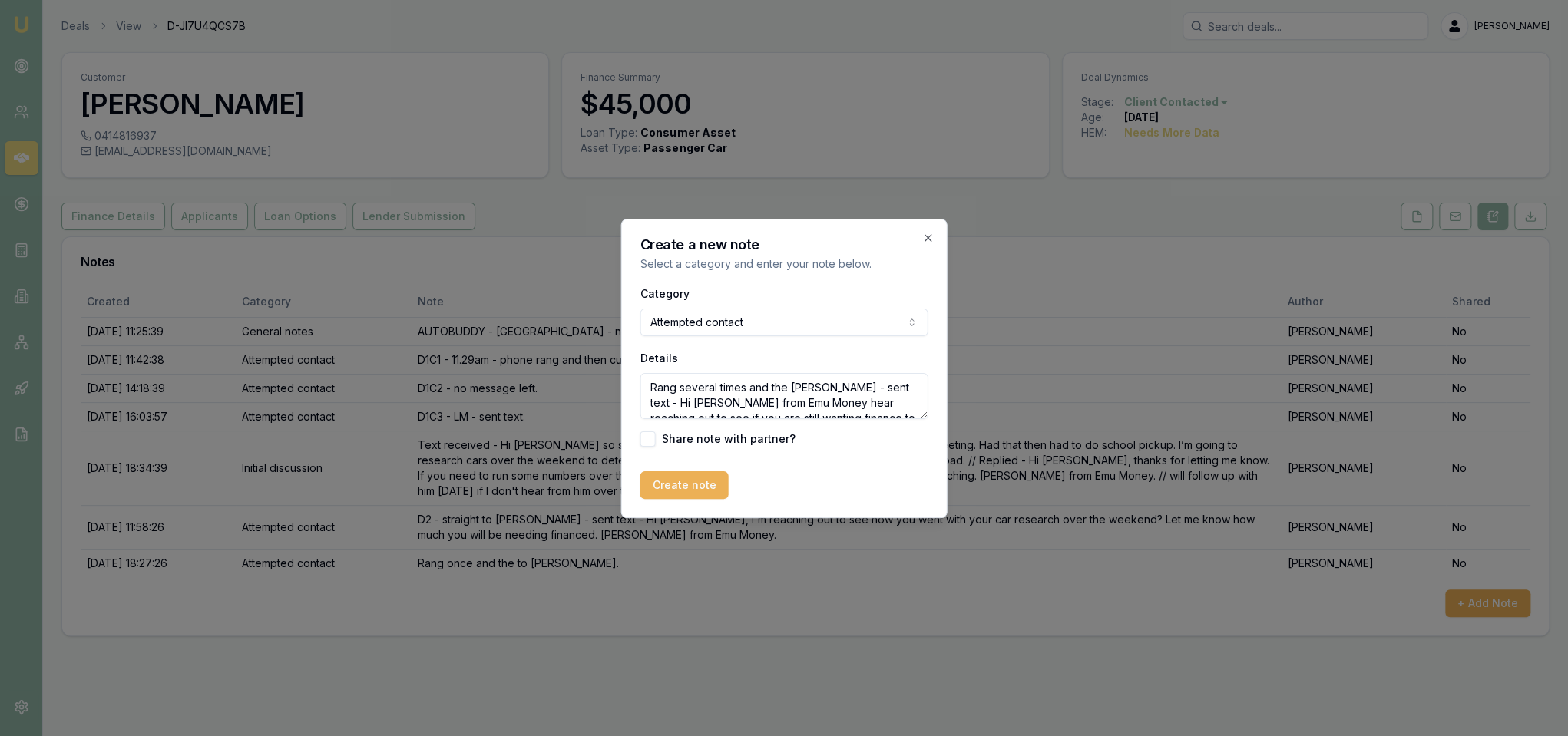
drag, startPoint x: 771, startPoint y: 411, endPoint x: 643, endPoint y: 396, distance: 128.9
click at [643, 396] on textarea "Rang several times and the VM - LM - sent text - Hi Andrew, Robyn from Emu Mone…" at bounding box center [784, 396] width 288 height 46
type textarea "Rang several times and the VM - LM - sent text - Hi Andrew, Robyn from Emu Mone…"
click at [701, 485] on button "Create note" at bounding box center [684, 485] width 88 height 28
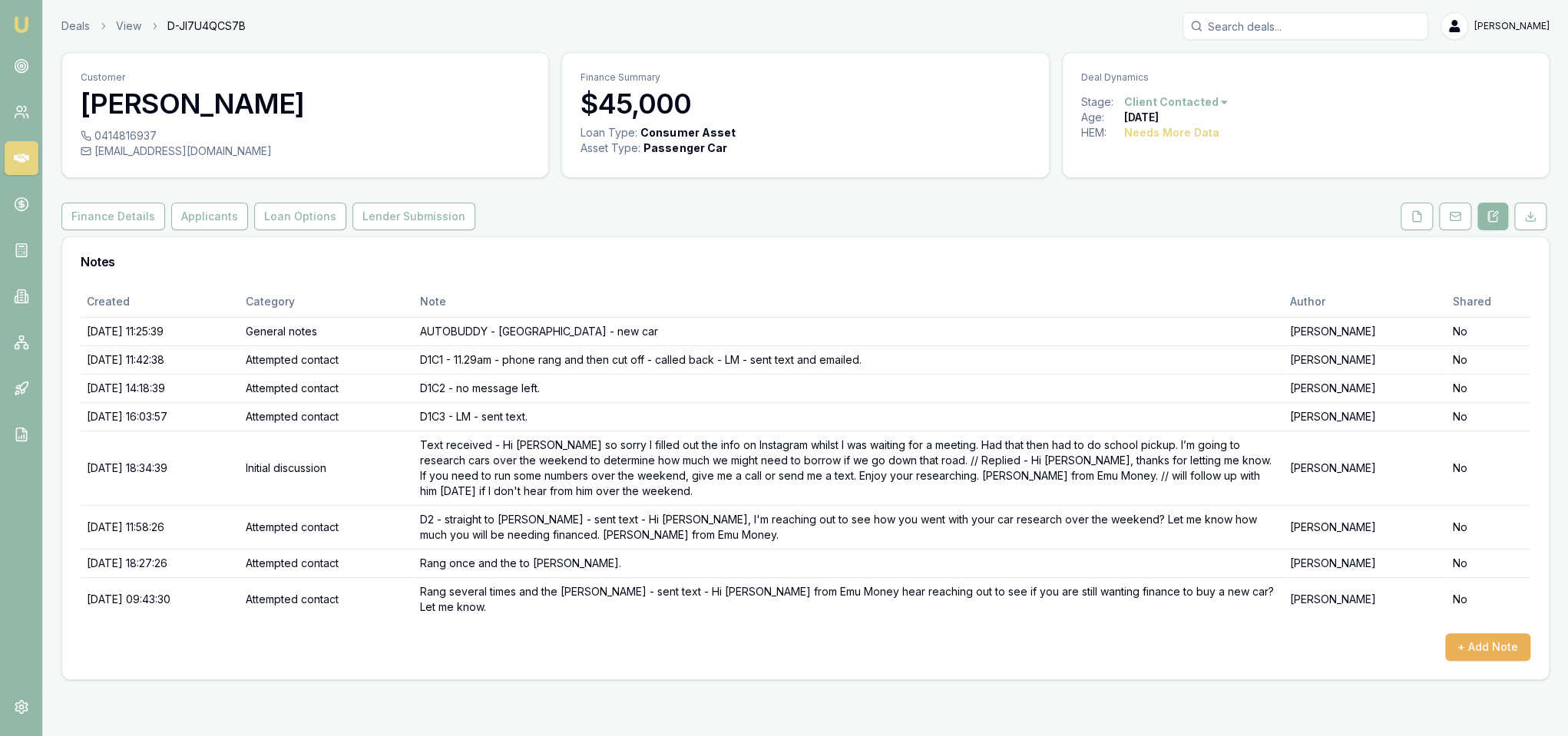
drag, startPoint x: 22, startPoint y: 24, endPoint x: 39, endPoint y: 6, distance: 24.8
click at [24, 23] on img at bounding box center [21, 24] width 18 height 18
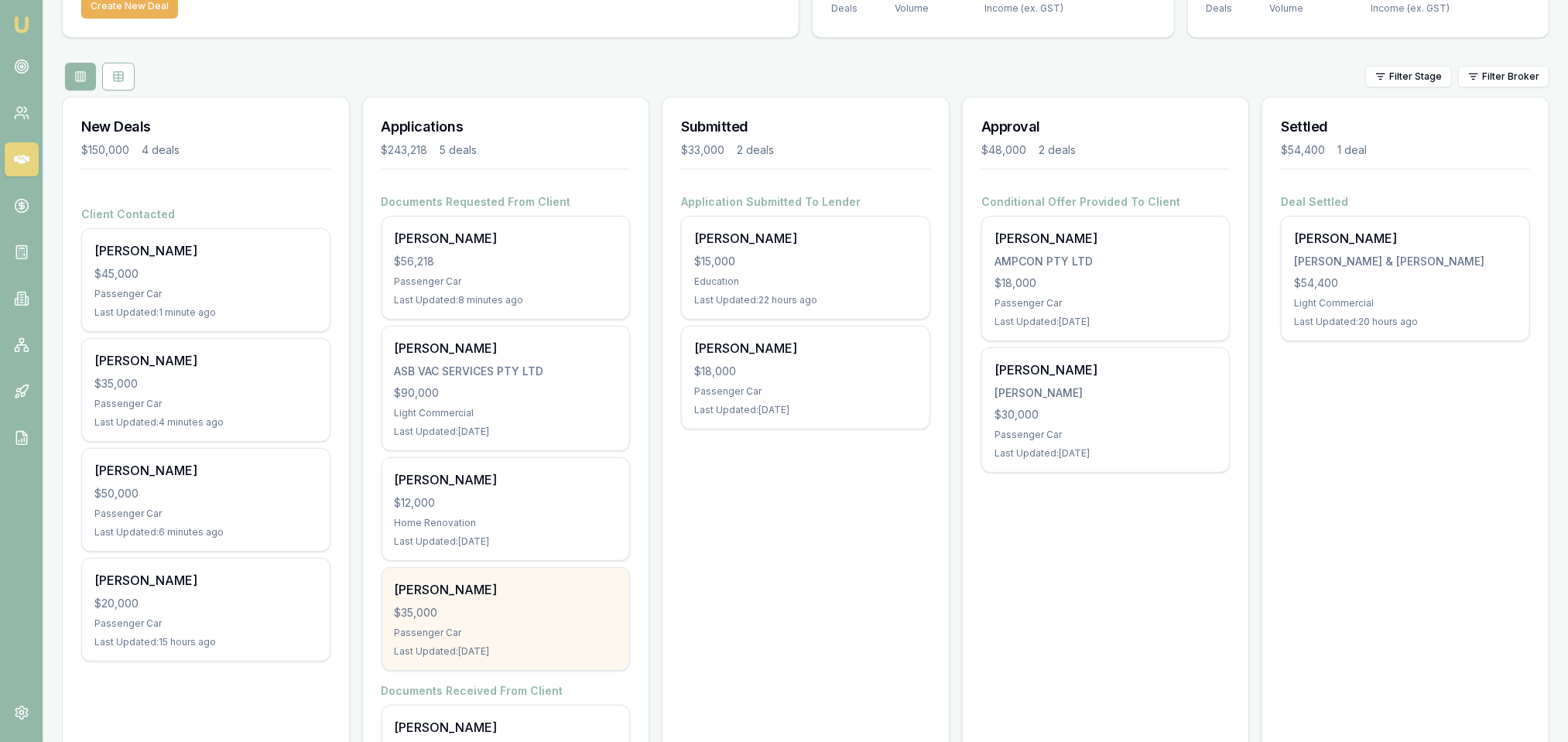
scroll to position [112, 0]
